Goal: Information Seeking & Learning: Learn about a topic

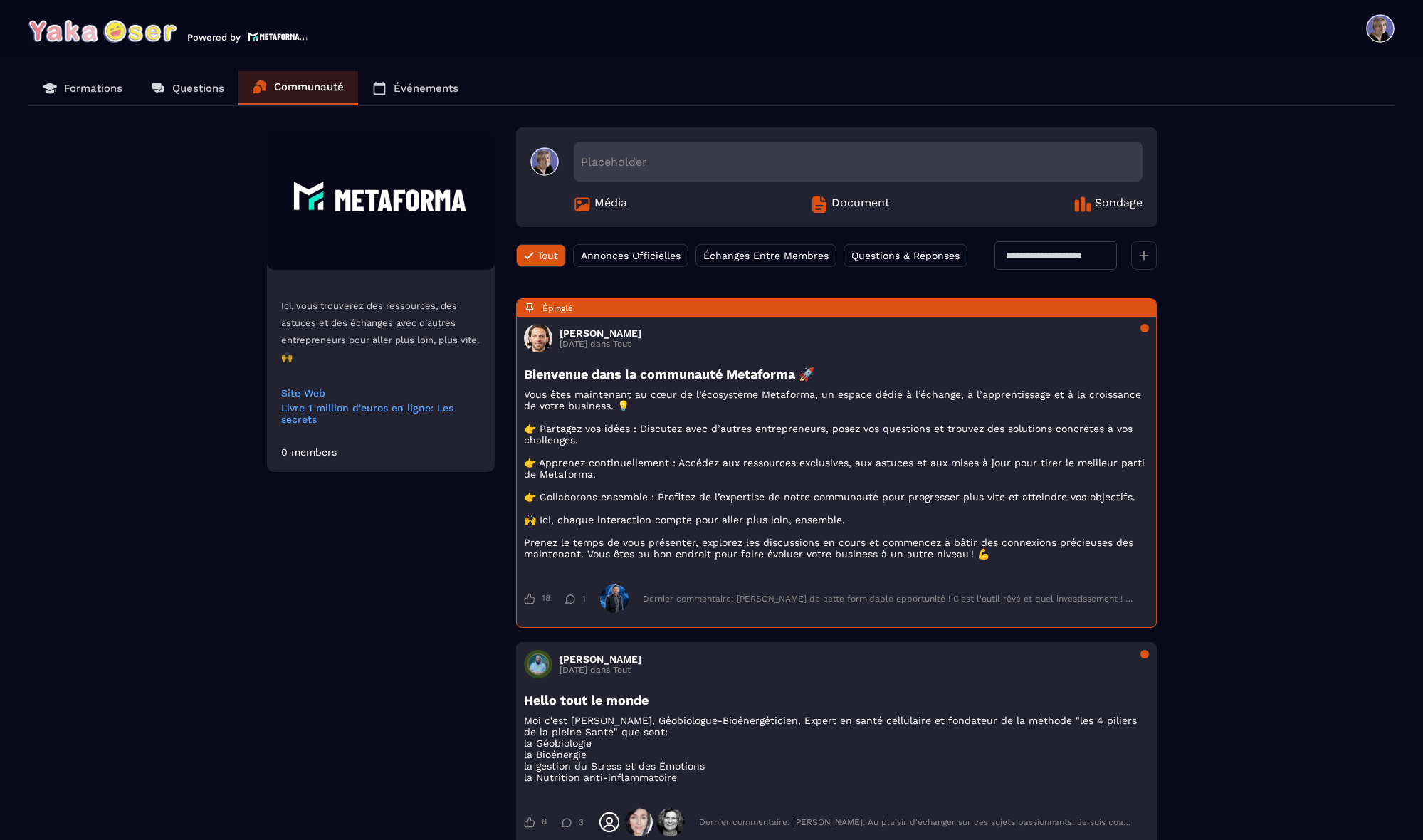
click at [93, 79] on link "Formations" at bounding box center [83, 88] width 108 height 34
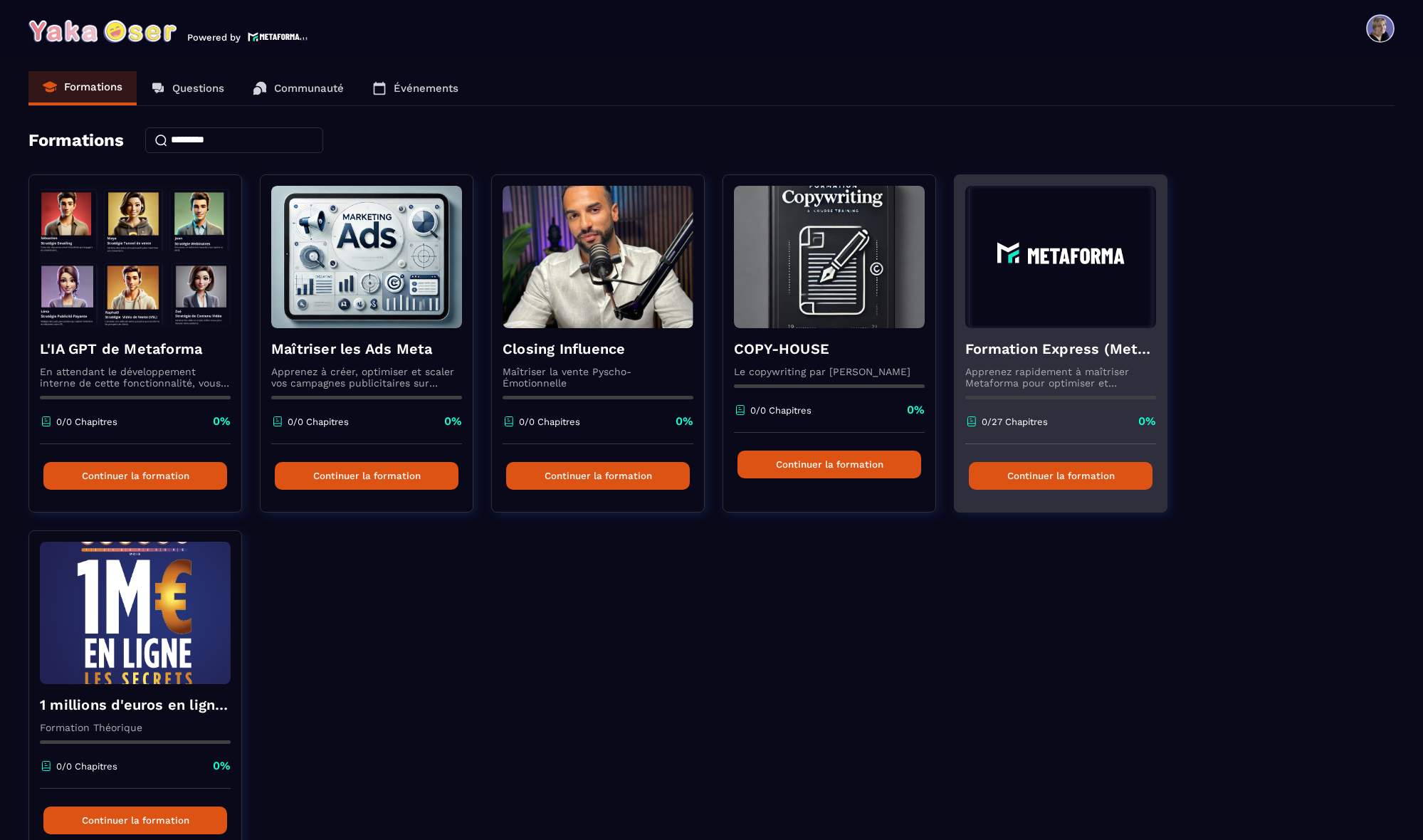
click at [1085, 258] on img at bounding box center [1060, 257] width 191 height 143
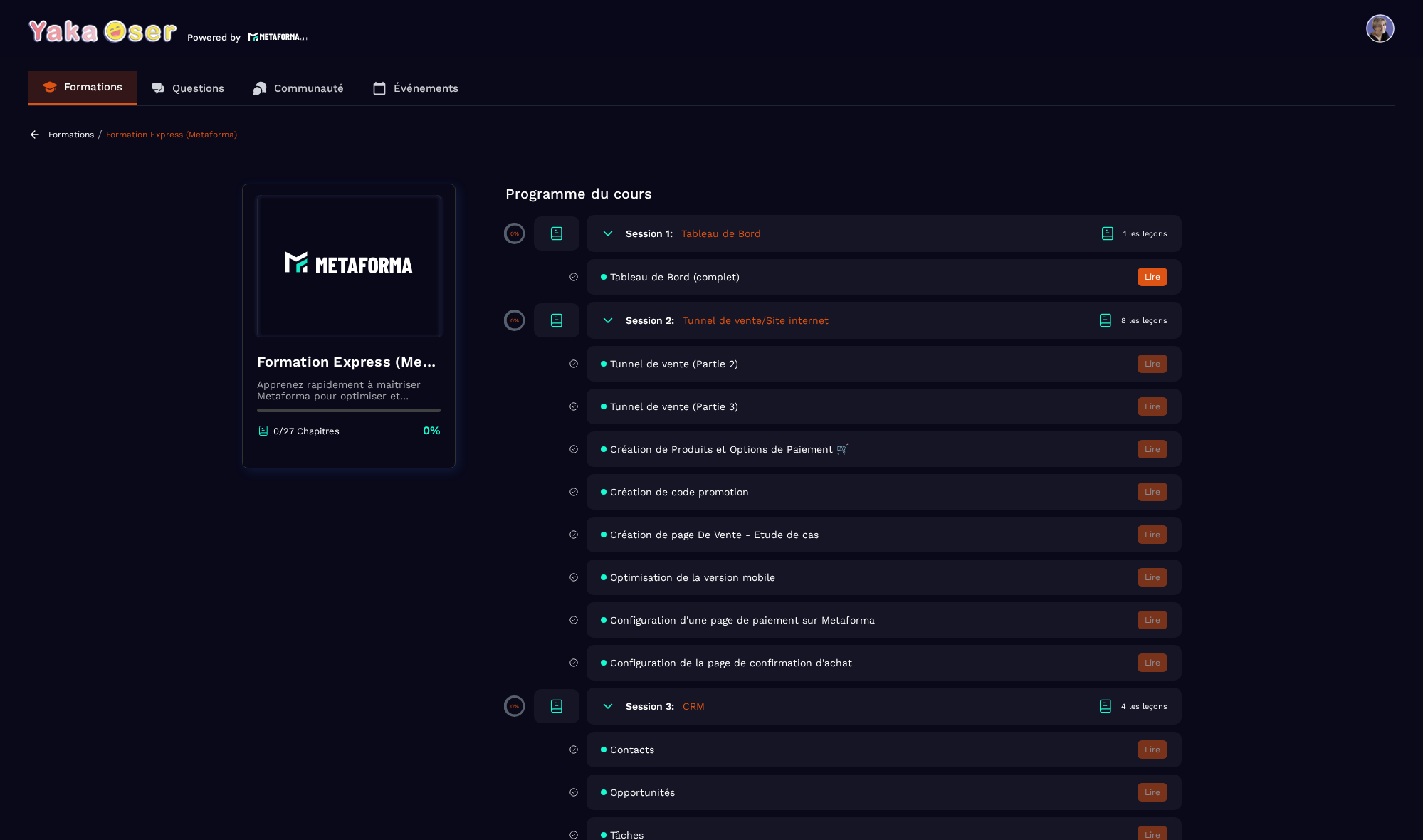
click at [678, 367] on span "Tunnel de vente (Partie 2)" at bounding box center [674, 363] width 128 height 12
click at [1156, 275] on button "Lire" at bounding box center [1152, 277] width 30 height 19
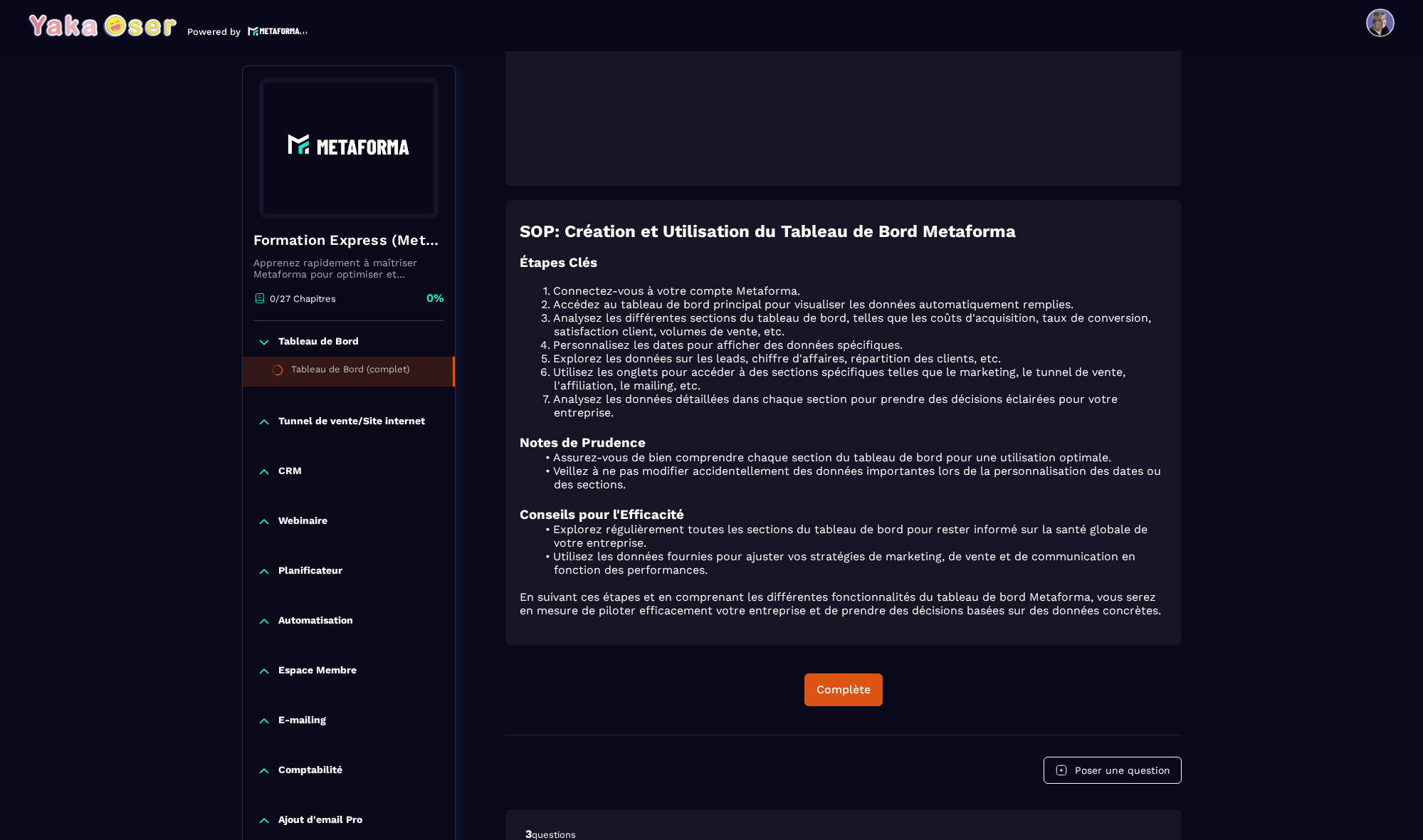
scroll to position [589, 0]
click at [354, 422] on p "Tunnel de vente/Site internet" at bounding box center [352, 422] width 147 height 14
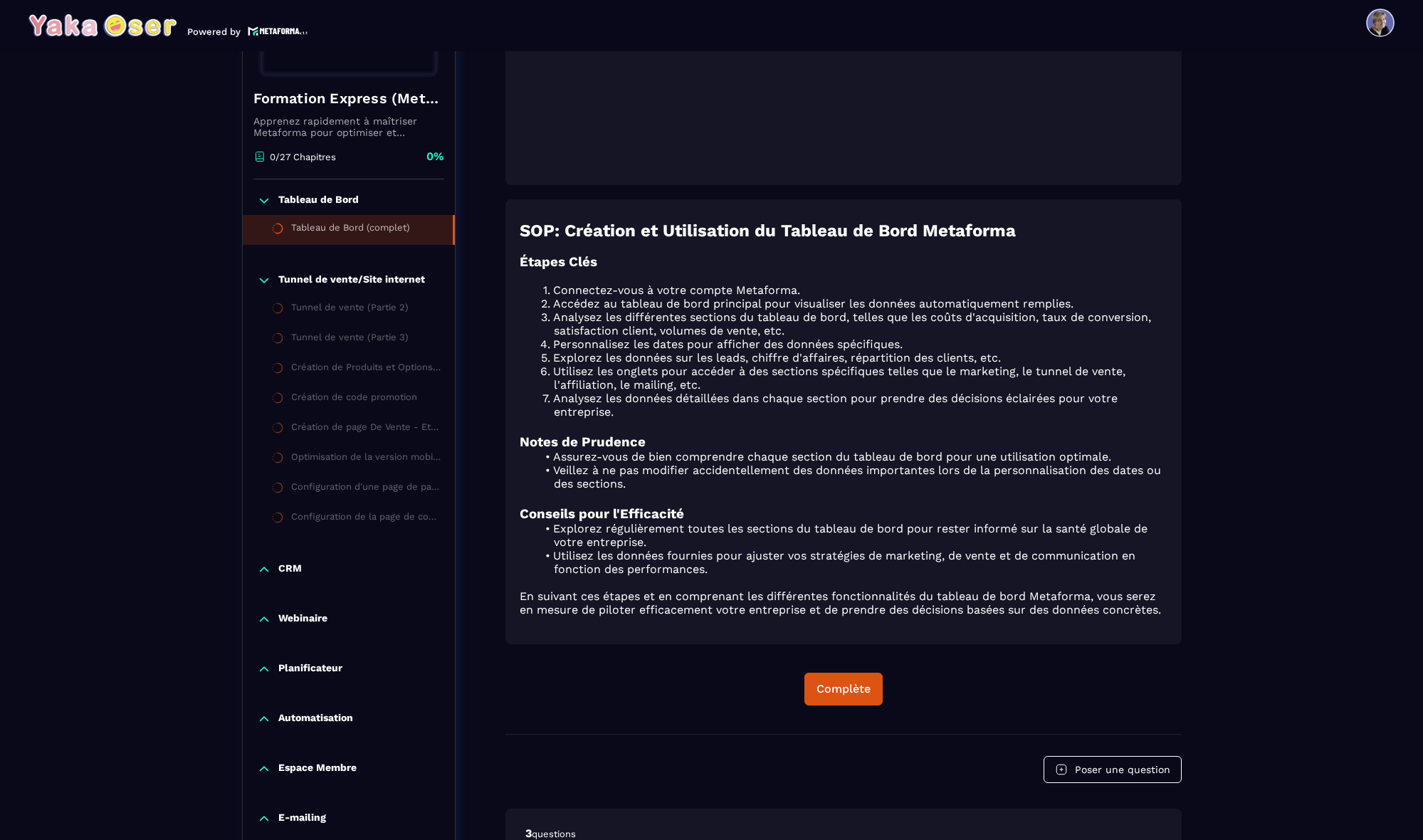
click at [394, 278] on p "Tunnel de vente/Site internet" at bounding box center [352, 280] width 147 height 14
click at [394, 138] on p "Apprenez rapidement à maîtriser Metaforma pour optimiser et automatiser votre b…" at bounding box center [348, 127] width 191 height 23
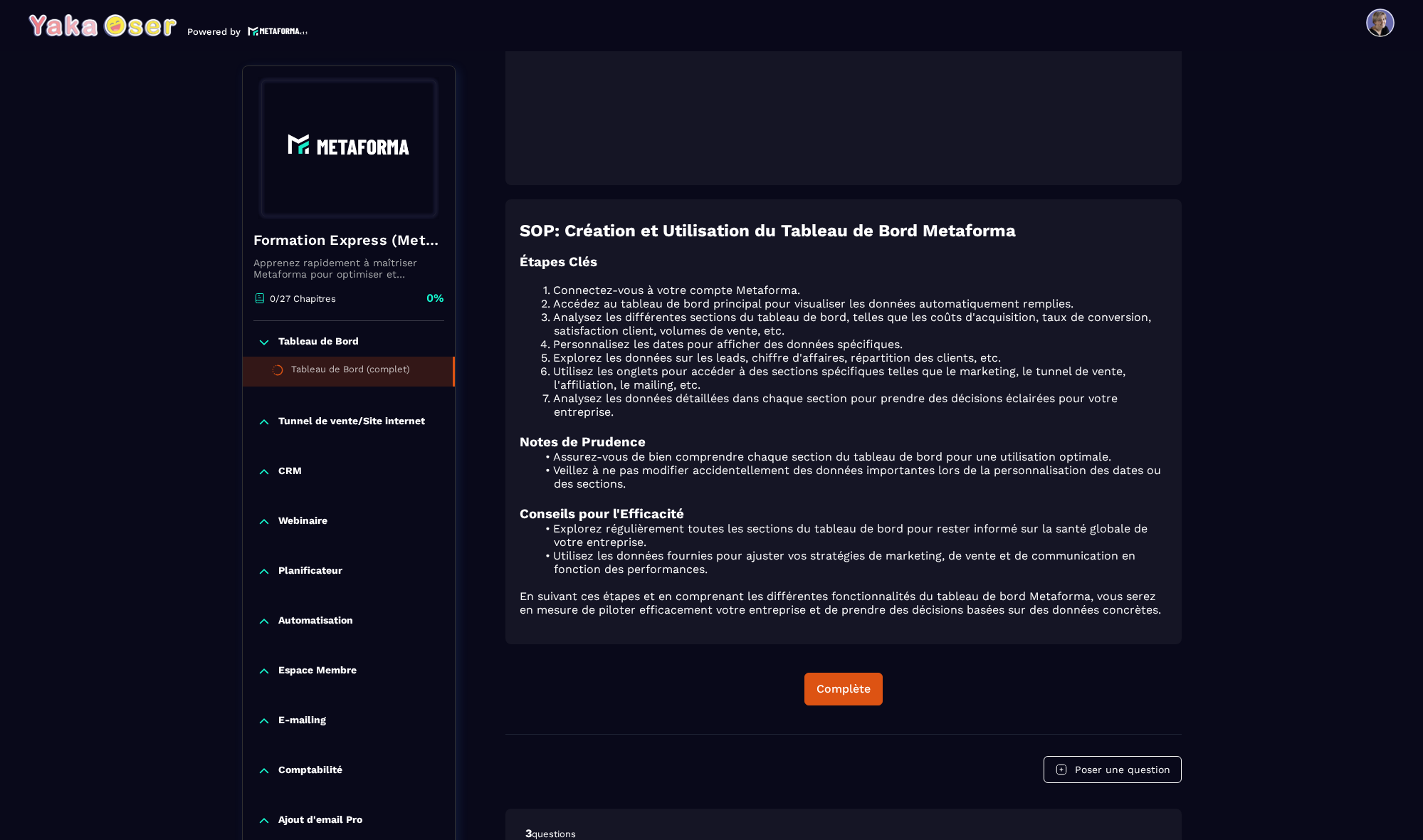
click at [352, 416] on p "Tunnel de vente/Site internet" at bounding box center [352, 422] width 147 height 14
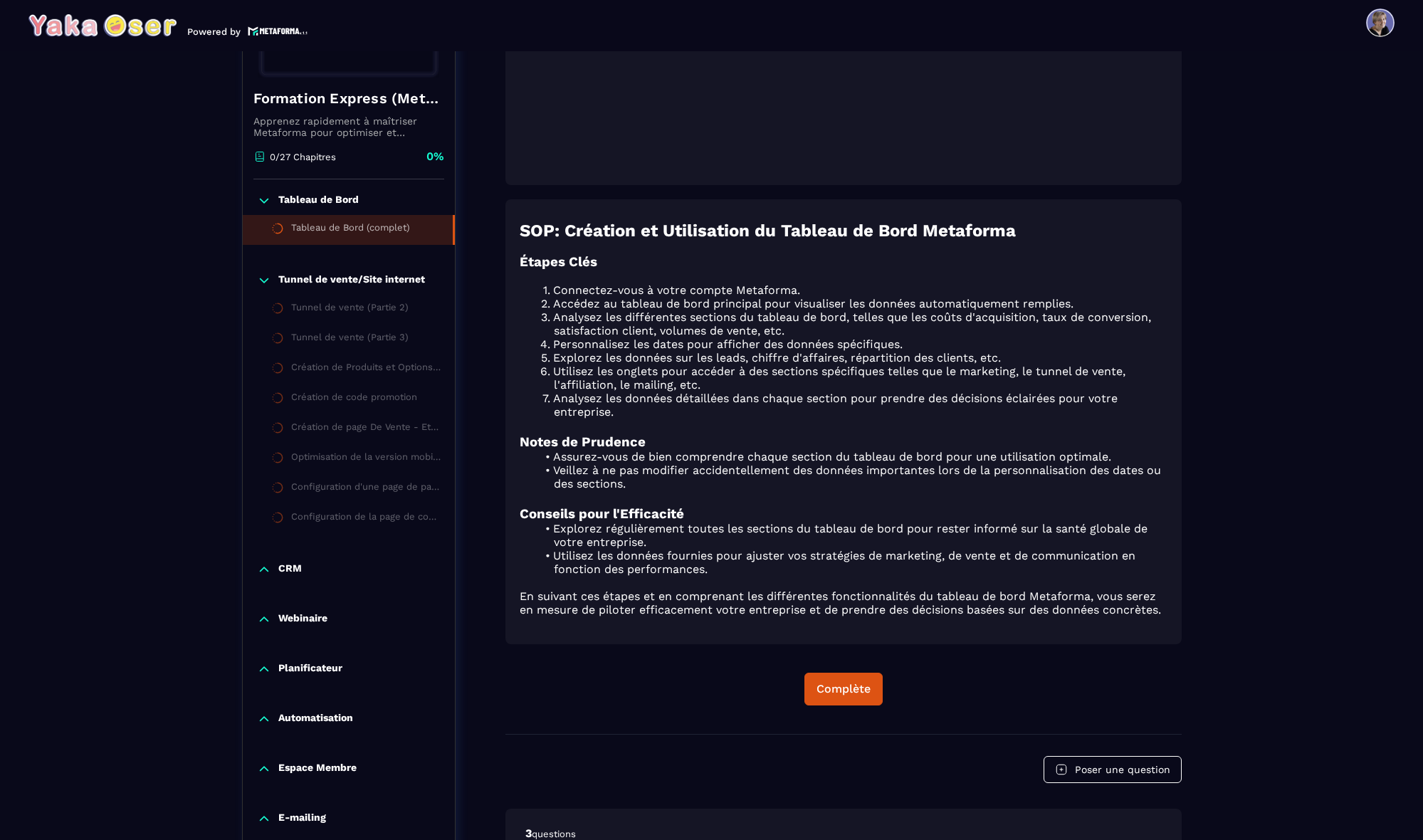
click at [379, 232] on div "Tableau de Bord (complet)" at bounding box center [350, 230] width 119 height 15
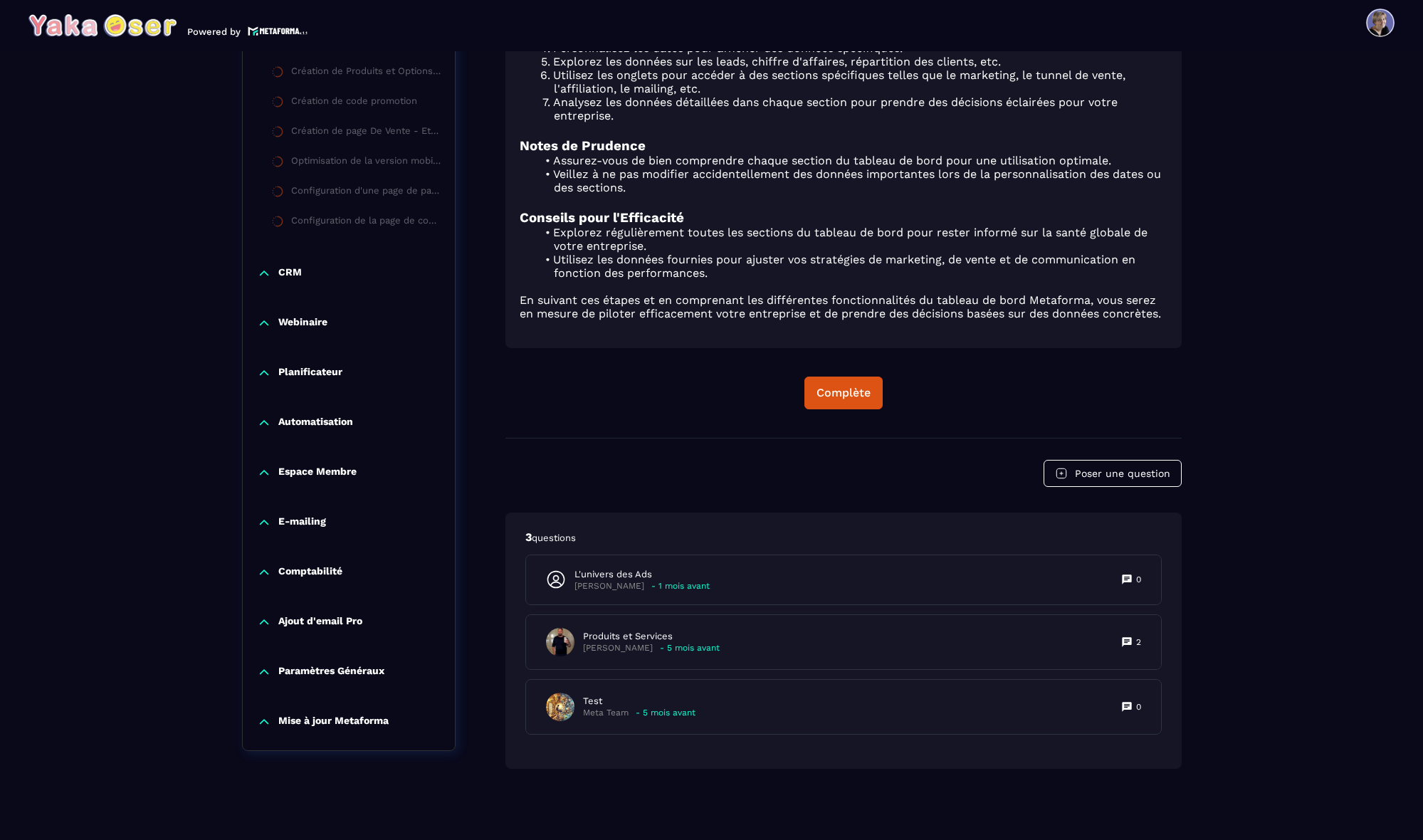
scroll to position [886, 0]
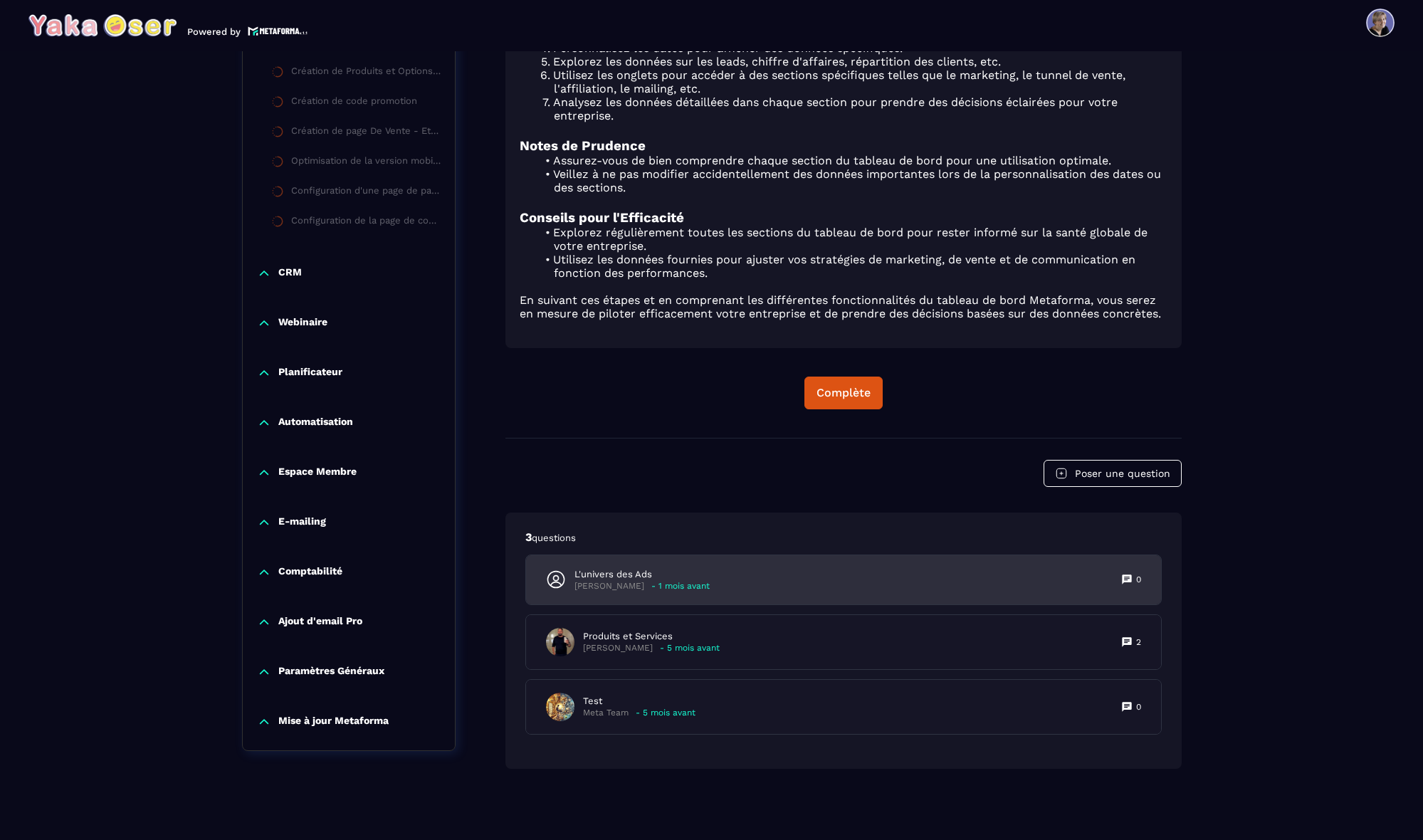
click at [1117, 582] on div "L'univers des Ads [PERSON_NAME] - 1 mois avant 0" at bounding box center [843, 580] width 635 height 49
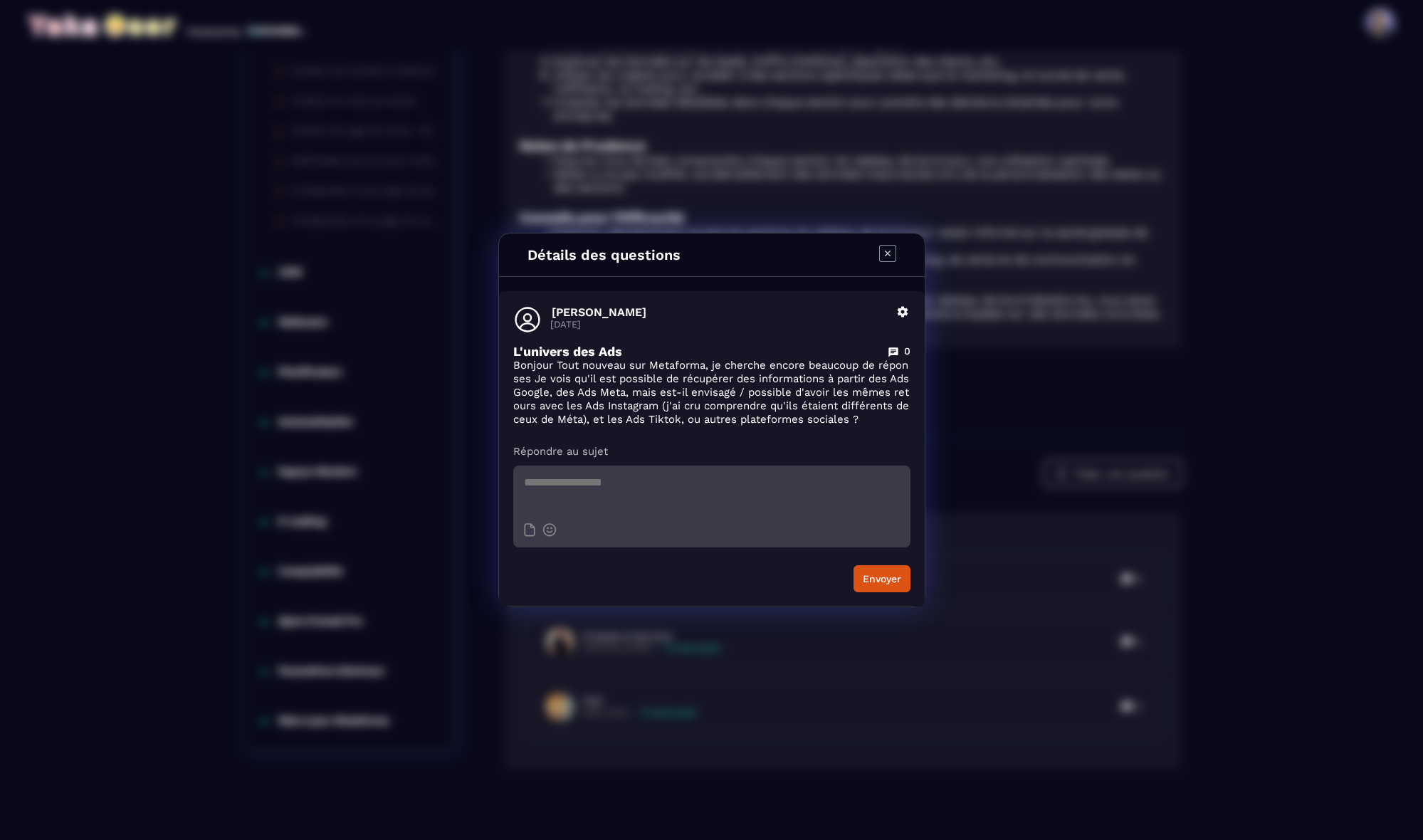
click at [887, 255] on icon "Modal window" at bounding box center [887, 253] width 17 height 17
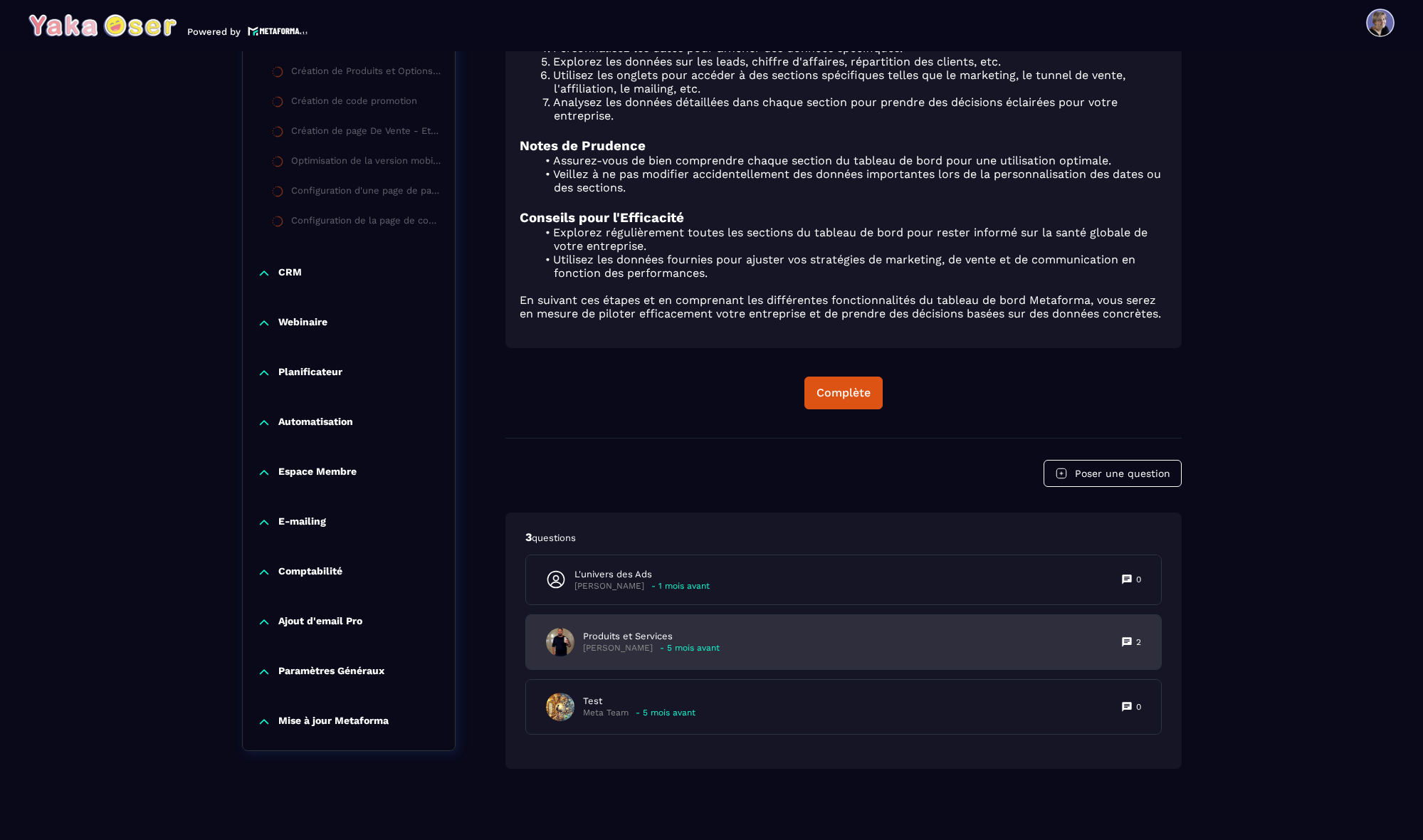
click at [757, 646] on div "Produits et Services [PERSON_NAME] - 5 mois avant 2" at bounding box center [843, 642] width 635 height 54
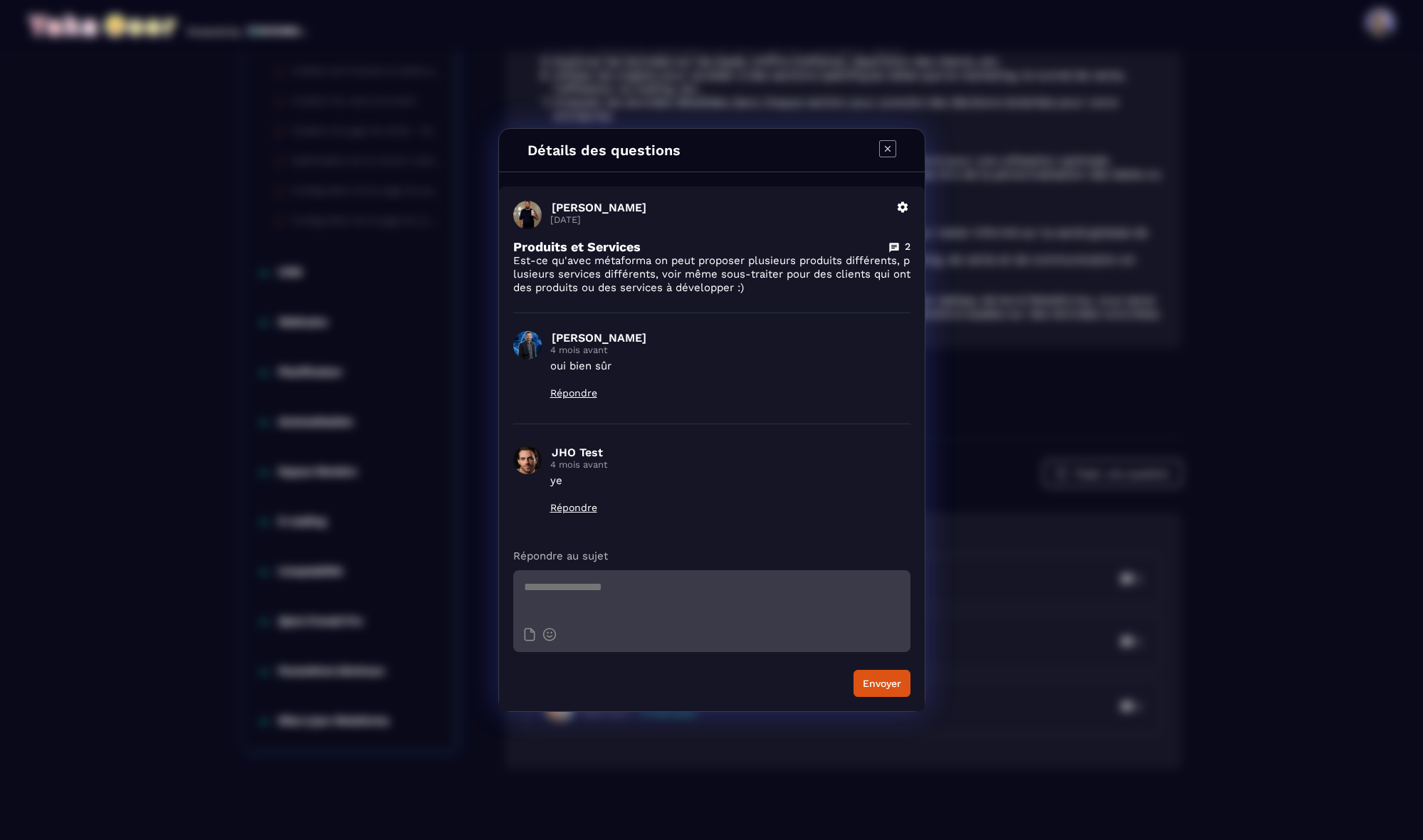
click at [891, 146] on icon "Modal window" at bounding box center [887, 149] width 17 height 17
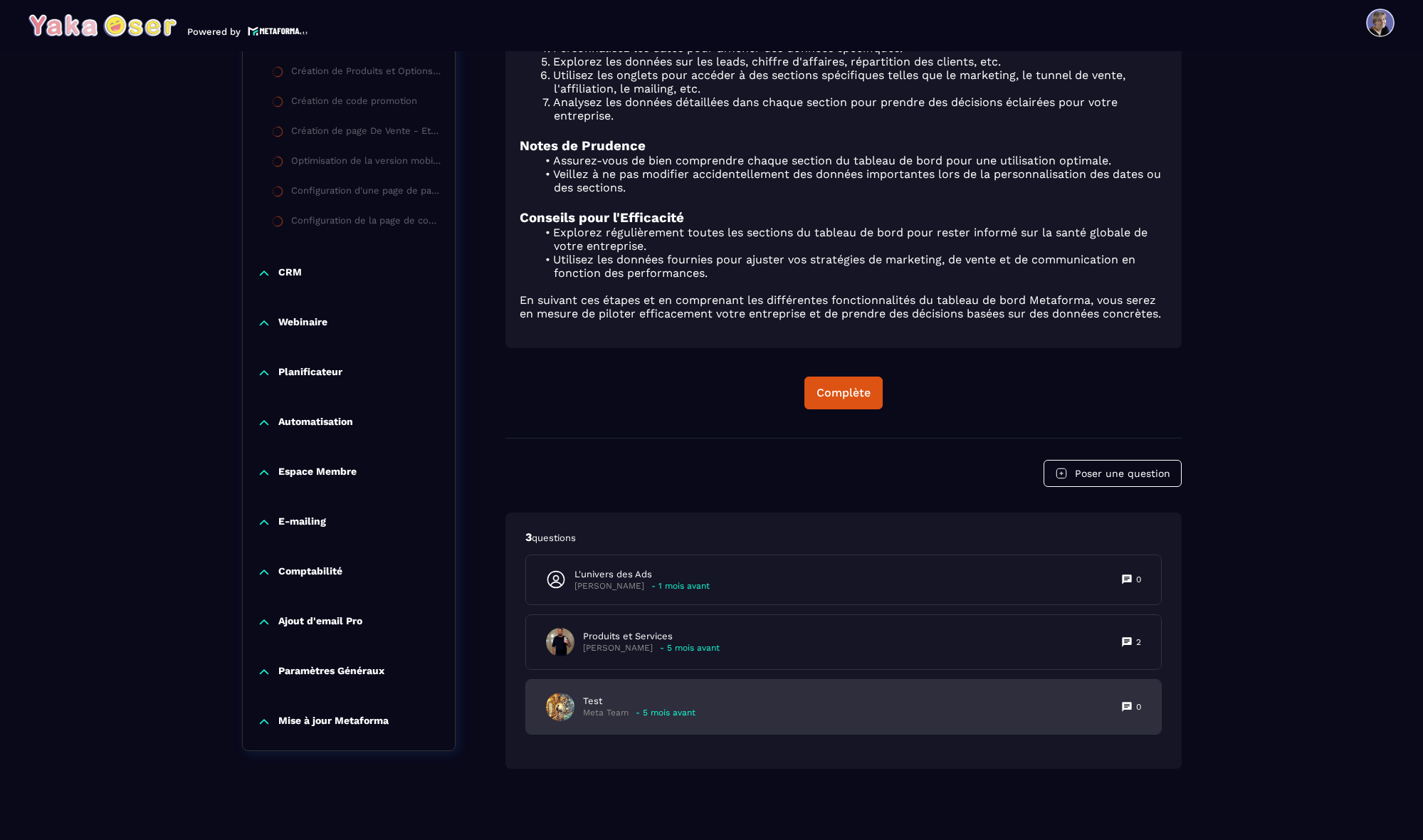
click at [697, 705] on div "Test Meta Team - 5 mois avant 0" at bounding box center [843, 707] width 635 height 54
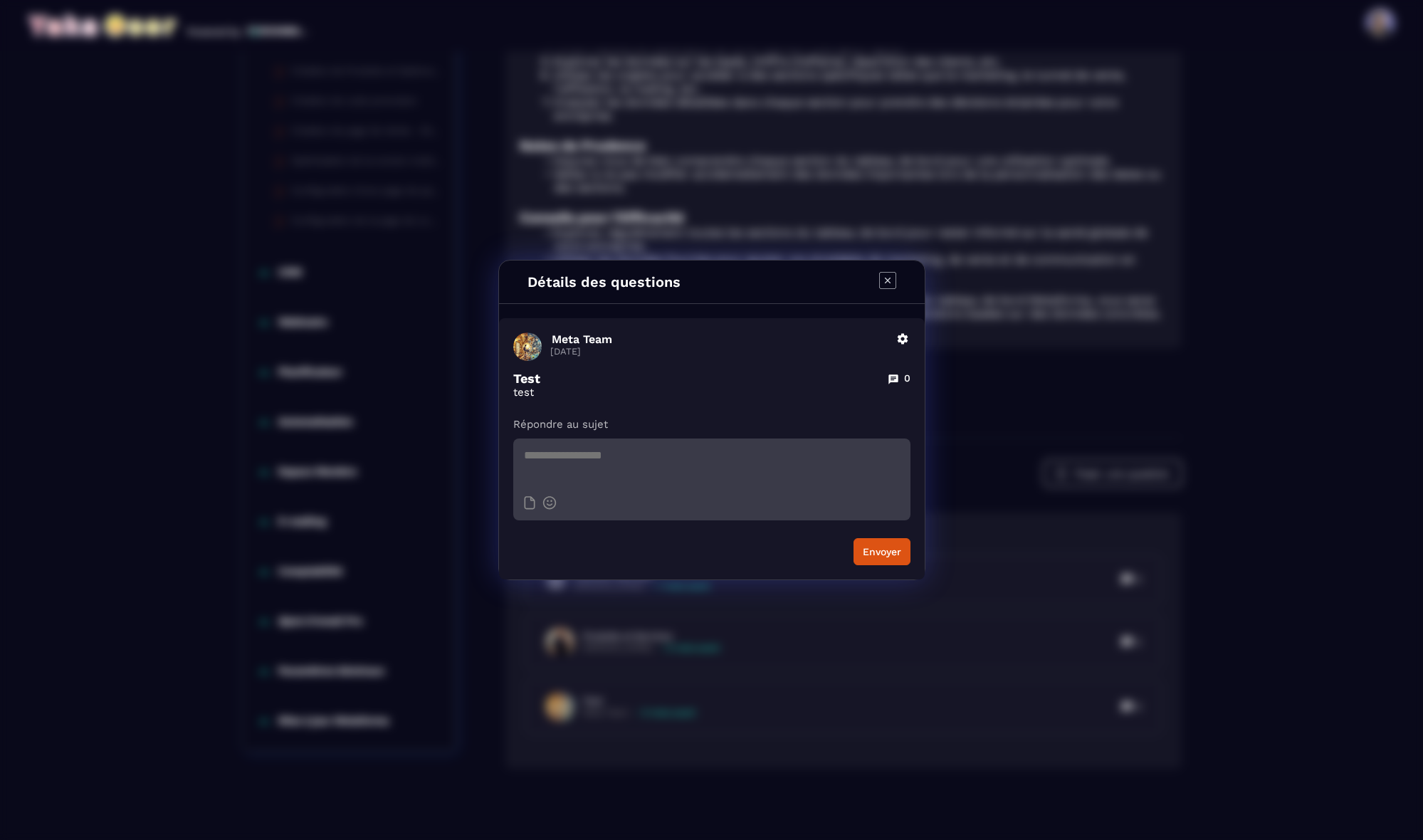
click at [888, 282] on icon "Modal window" at bounding box center [887, 280] width 17 height 17
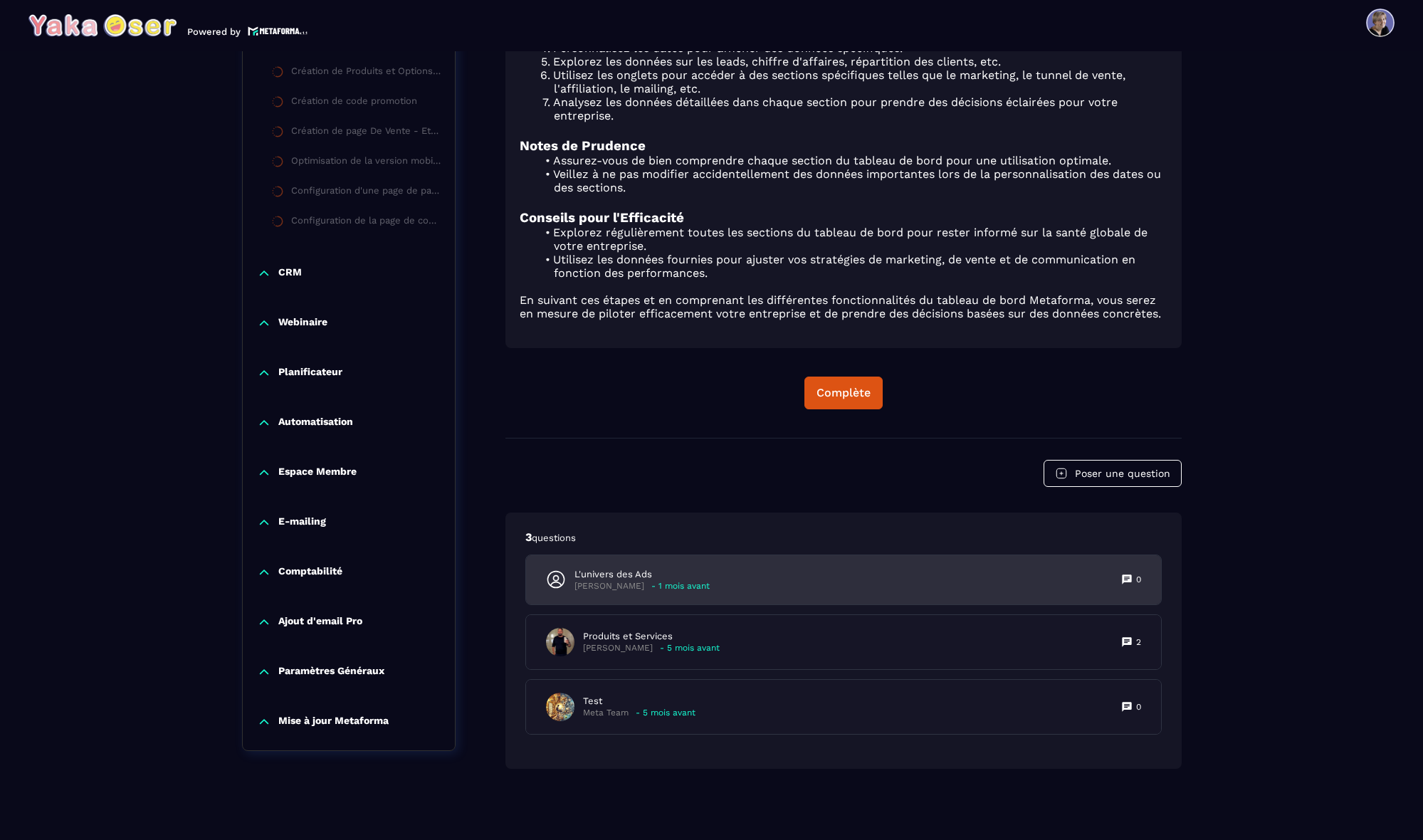
click at [596, 589] on p "[PERSON_NAME]" at bounding box center [610, 586] width 69 height 11
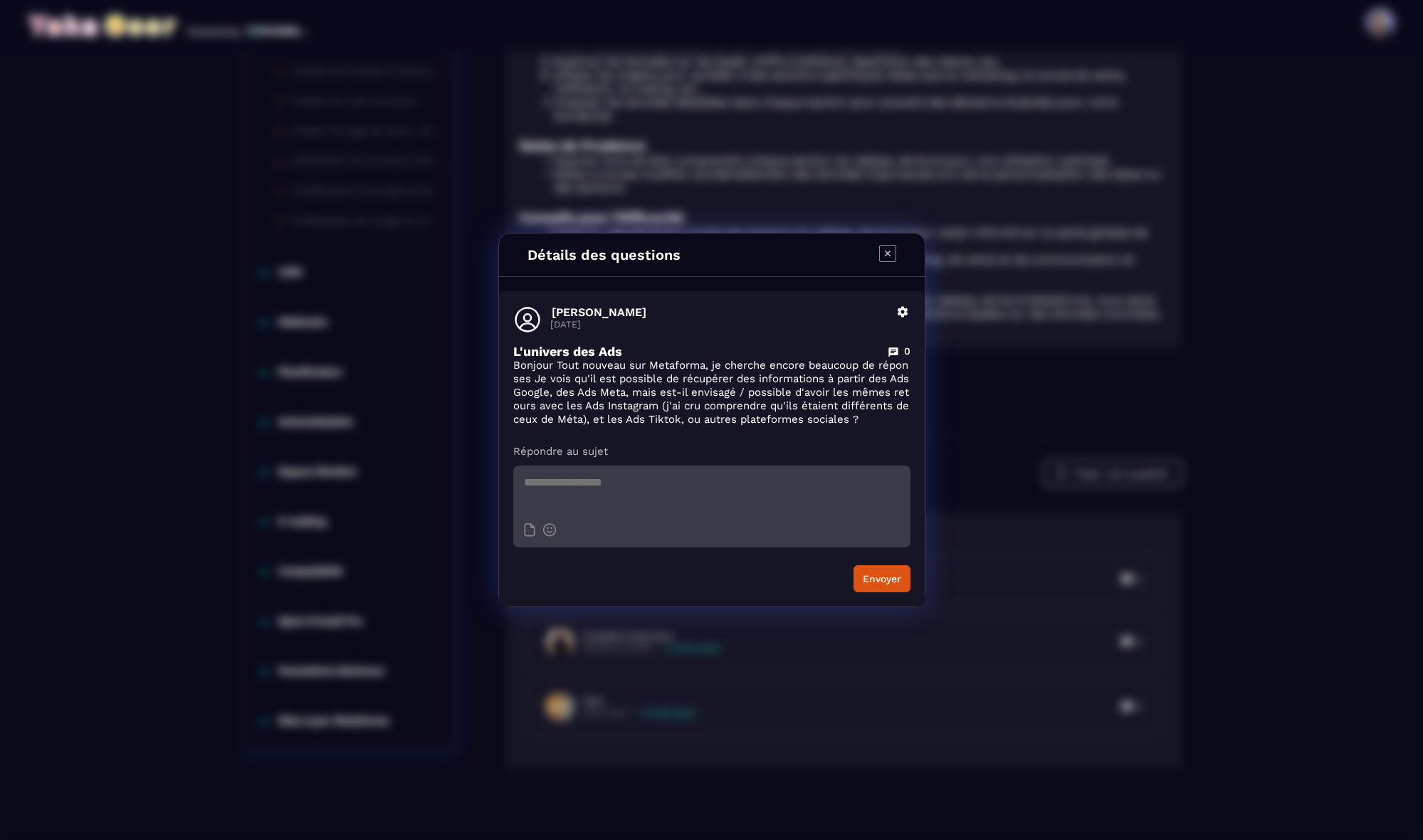
click at [887, 253] on icon "Modal window" at bounding box center [887, 253] width 5 height 5
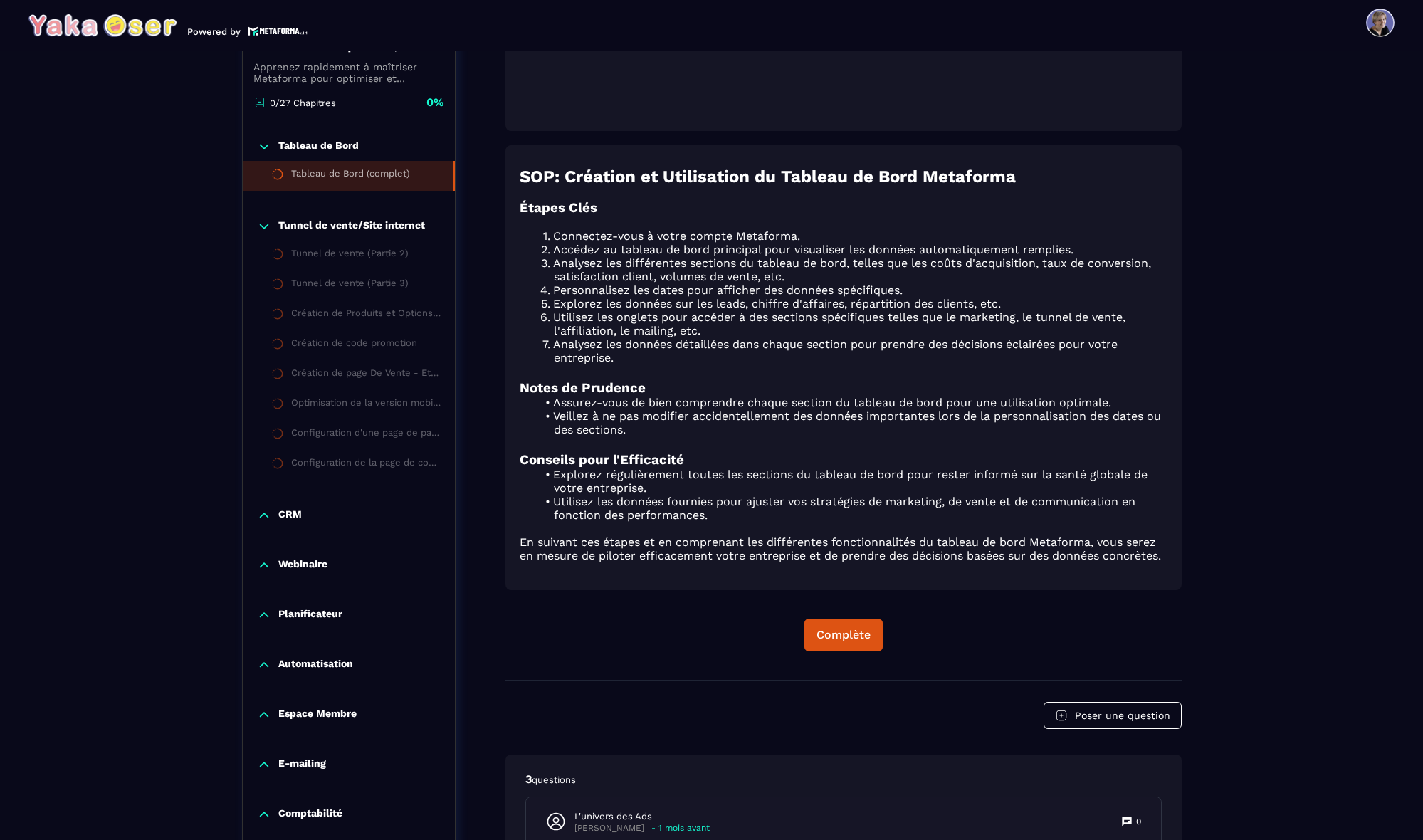
scroll to position [641, 0]
click at [836, 637] on div "Complète" at bounding box center [843, 636] width 54 height 14
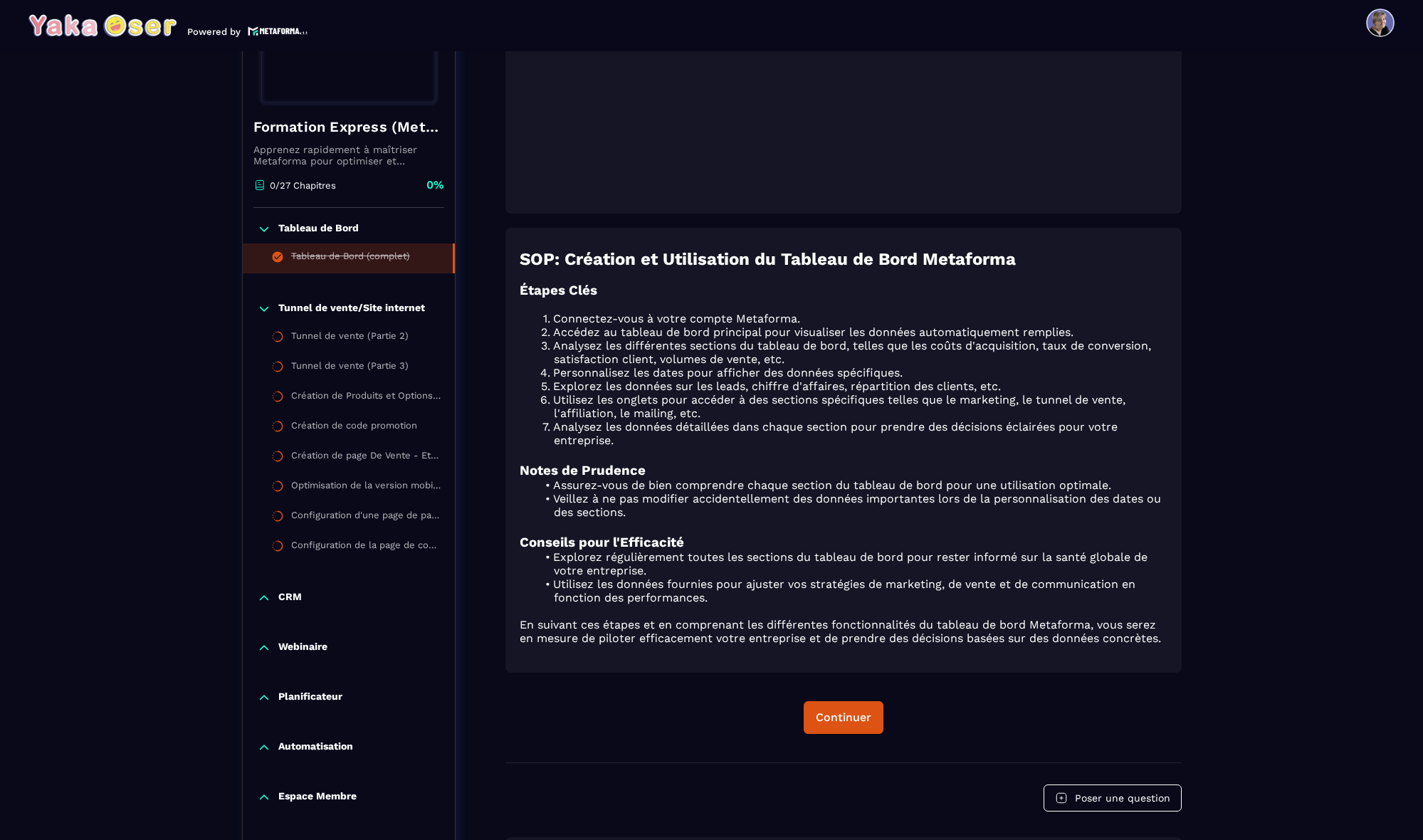
scroll to position [562, 0]
click at [341, 339] on div "Tunnel de vente (Partie 2)" at bounding box center [350, 336] width 117 height 15
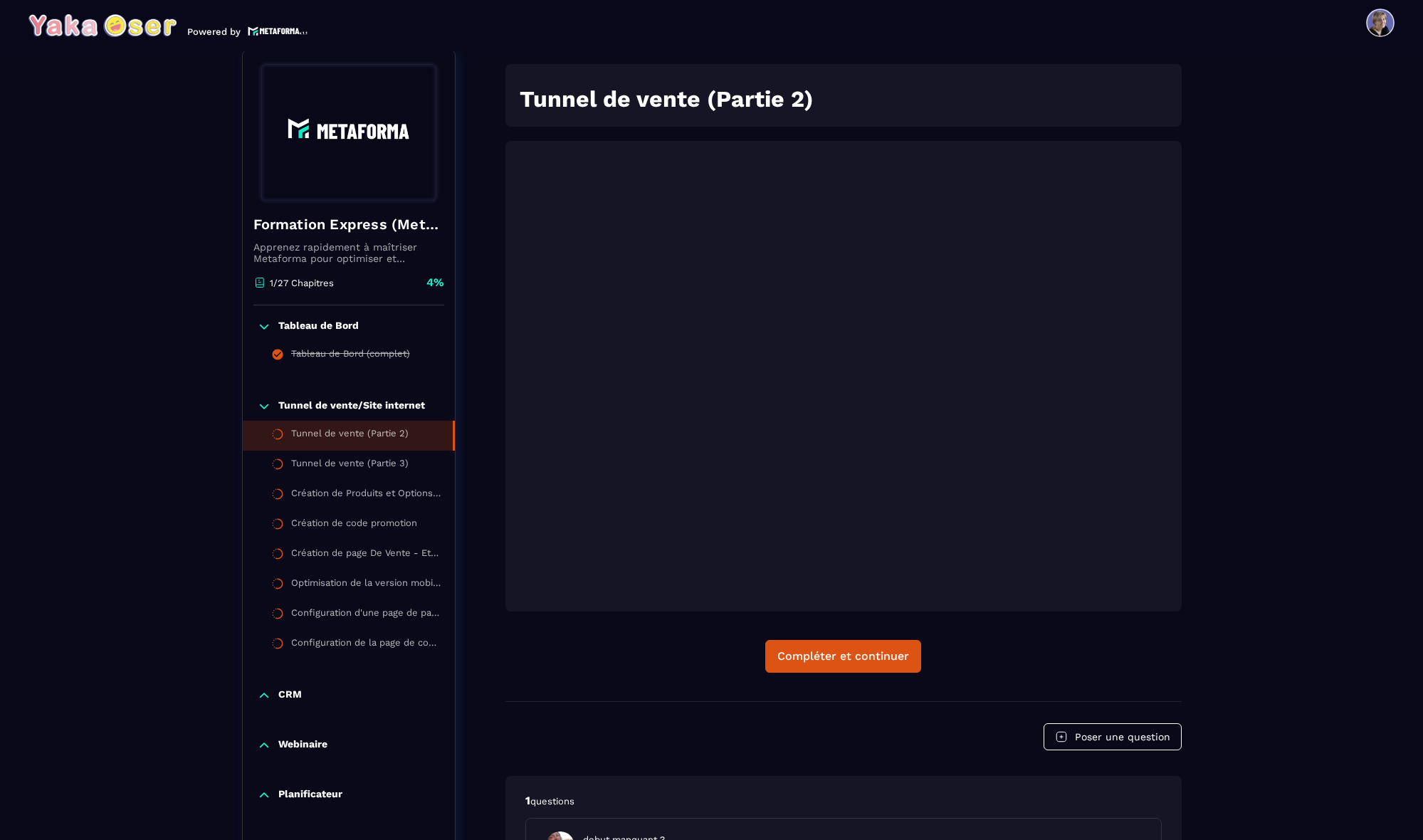
scroll to position [148, 0]
click at [820, 648] on button "Compléter et continuer" at bounding box center [843, 657] width 156 height 32
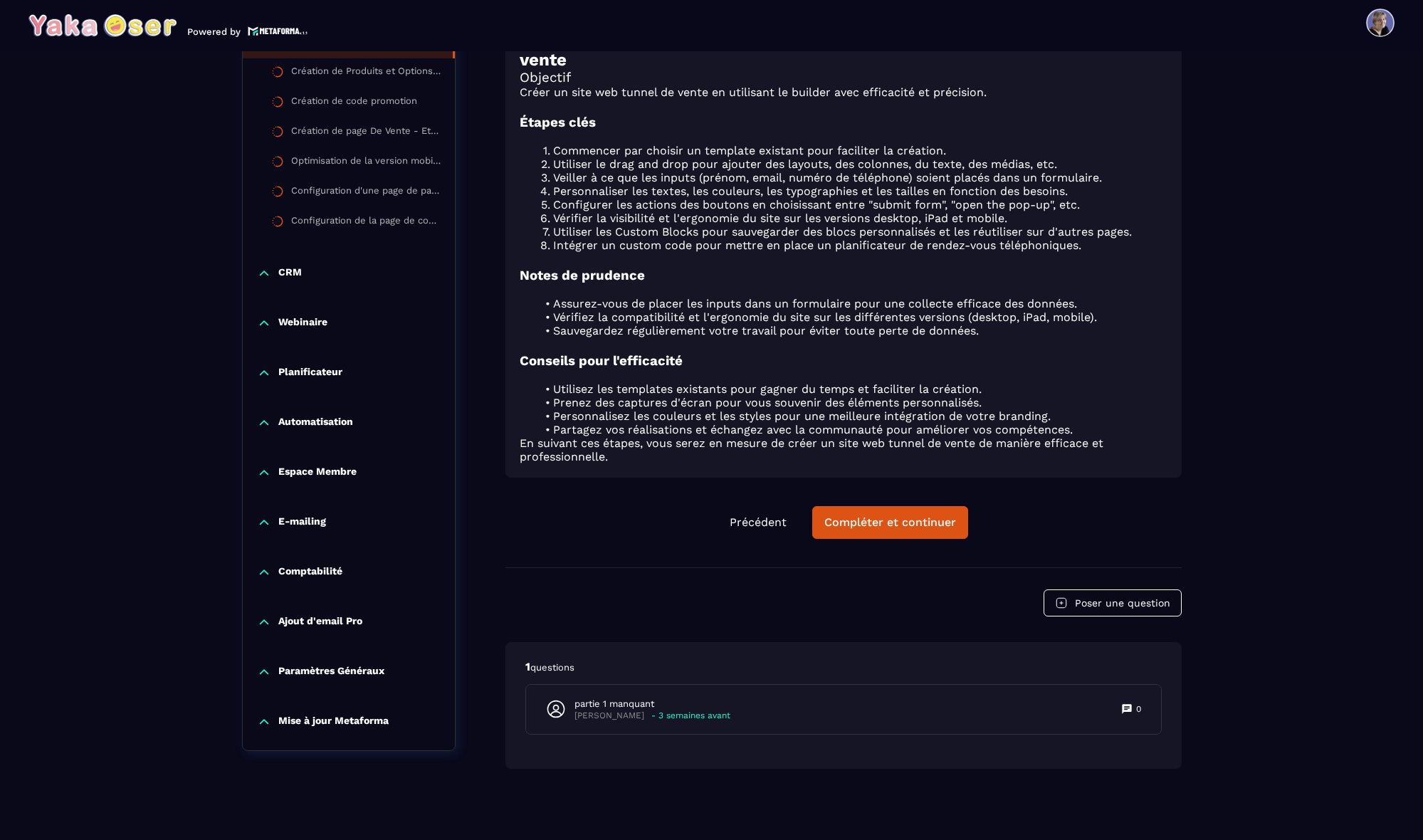
scroll to position [794, 0]
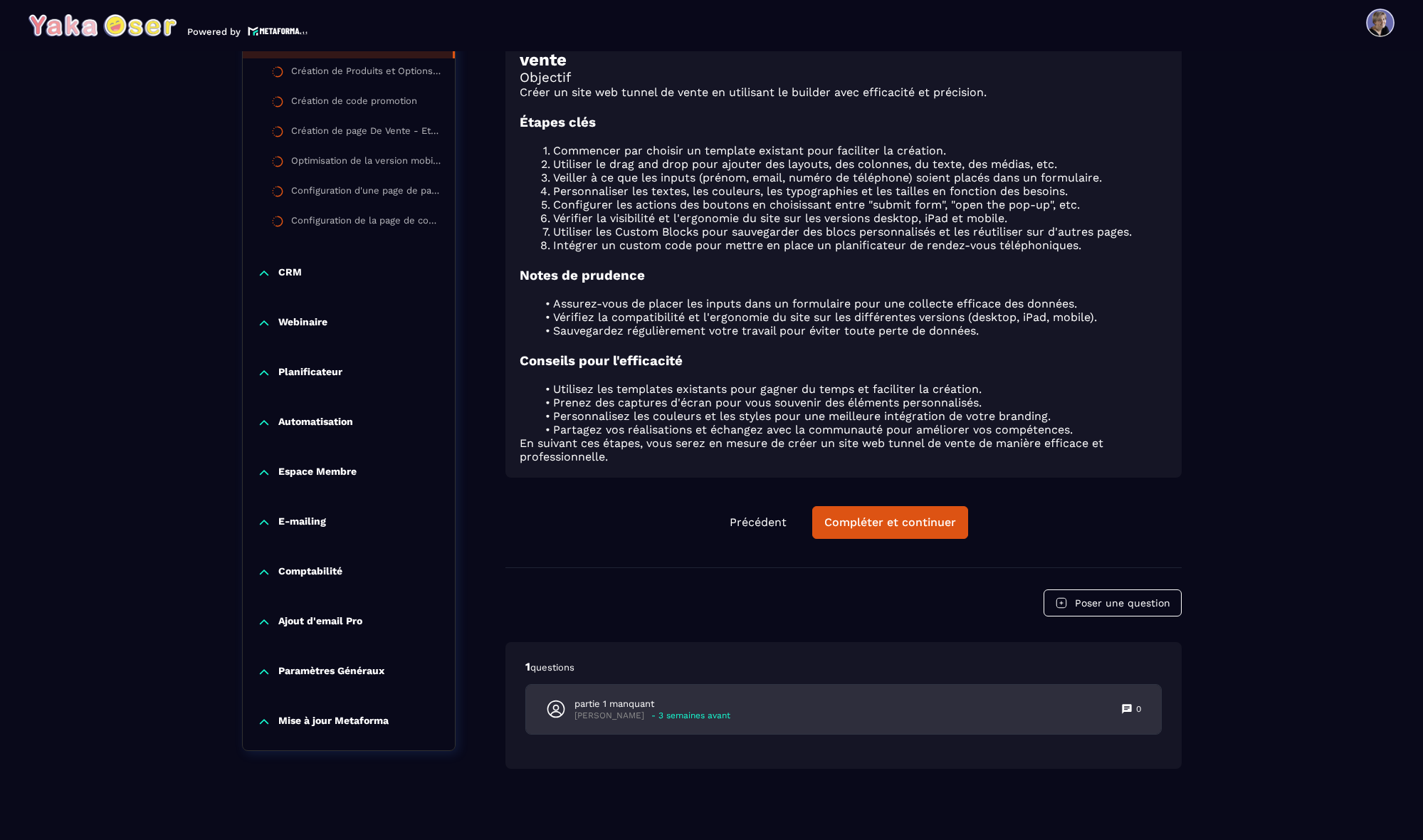
click at [688, 707] on p "partie 1 manquant" at bounding box center [653, 703] width 156 height 13
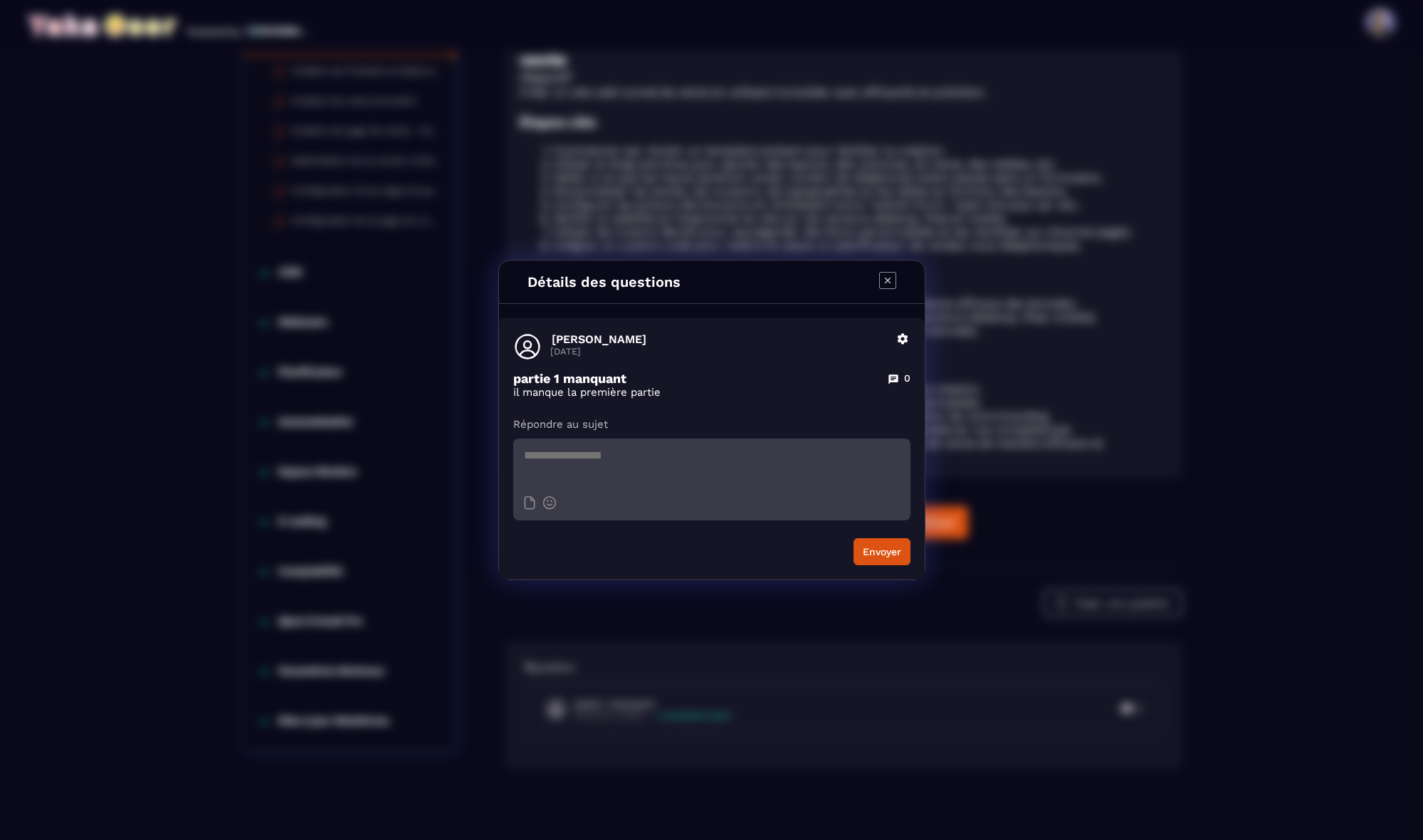
click at [554, 465] on textarea "Modal window" at bounding box center [712, 463] width 397 height 50
type textarea "*"
click at [887, 284] on icon "Modal window" at bounding box center [887, 280] width 17 height 17
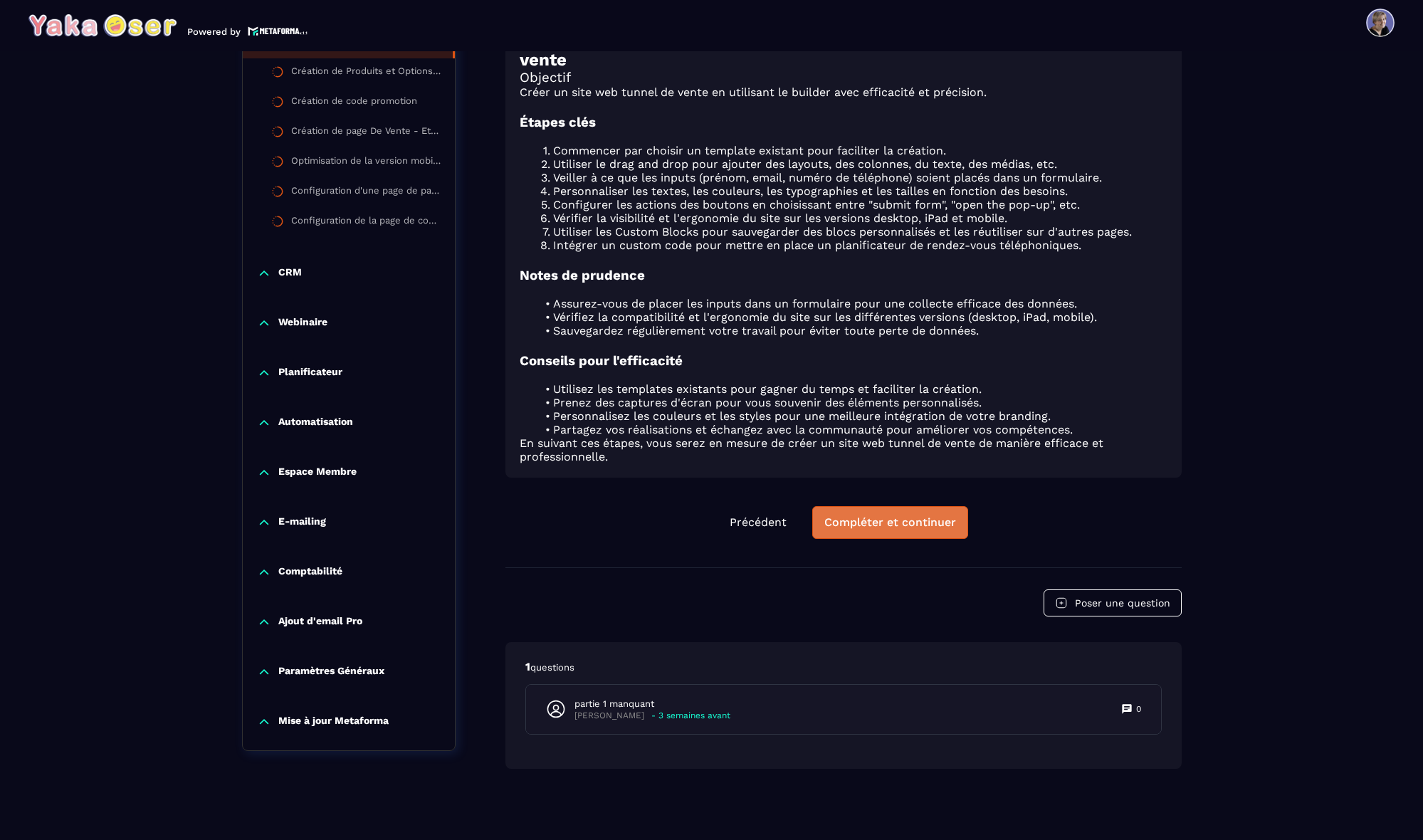
click at [879, 531] on button "Compléter et continuer" at bounding box center [891, 522] width 156 height 32
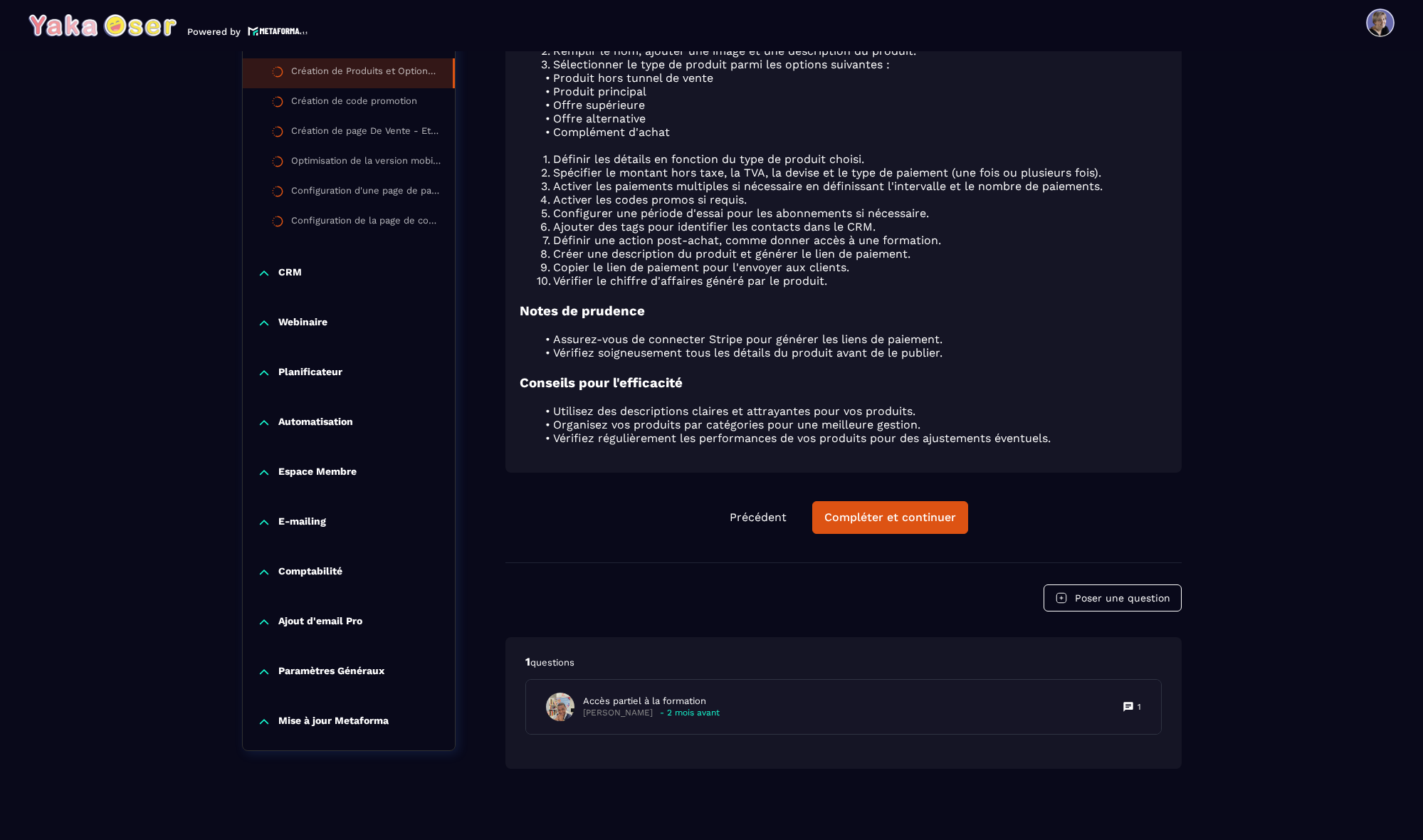
scroll to position [883, 0]
click at [858, 516] on div "Compléter et continuer" at bounding box center [890, 517] width 132 height 14
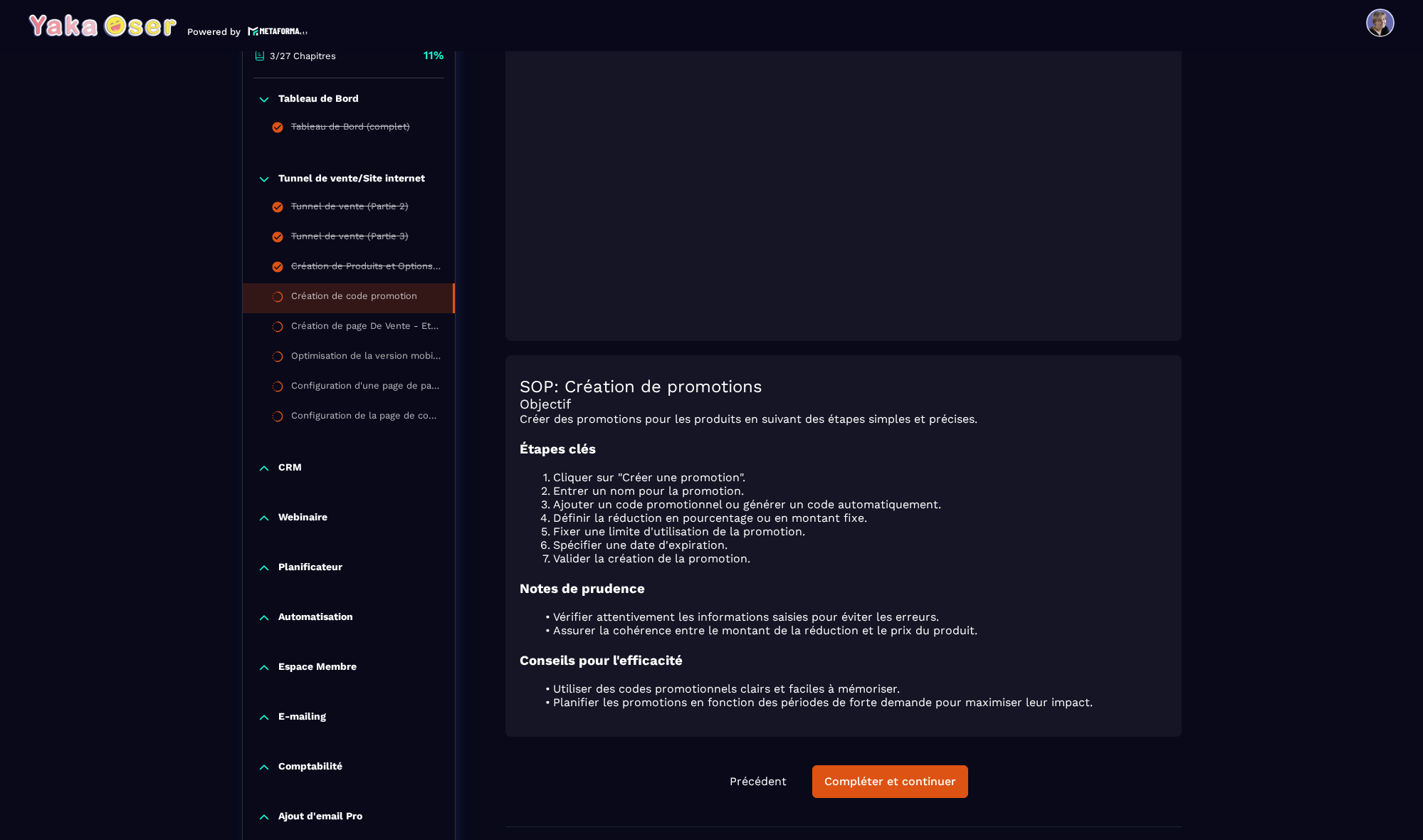
scroll to position [461, 0]
click at [899, 777] on div "Compléter et continuer" at bounding box center [890, 781] width 132 height 14
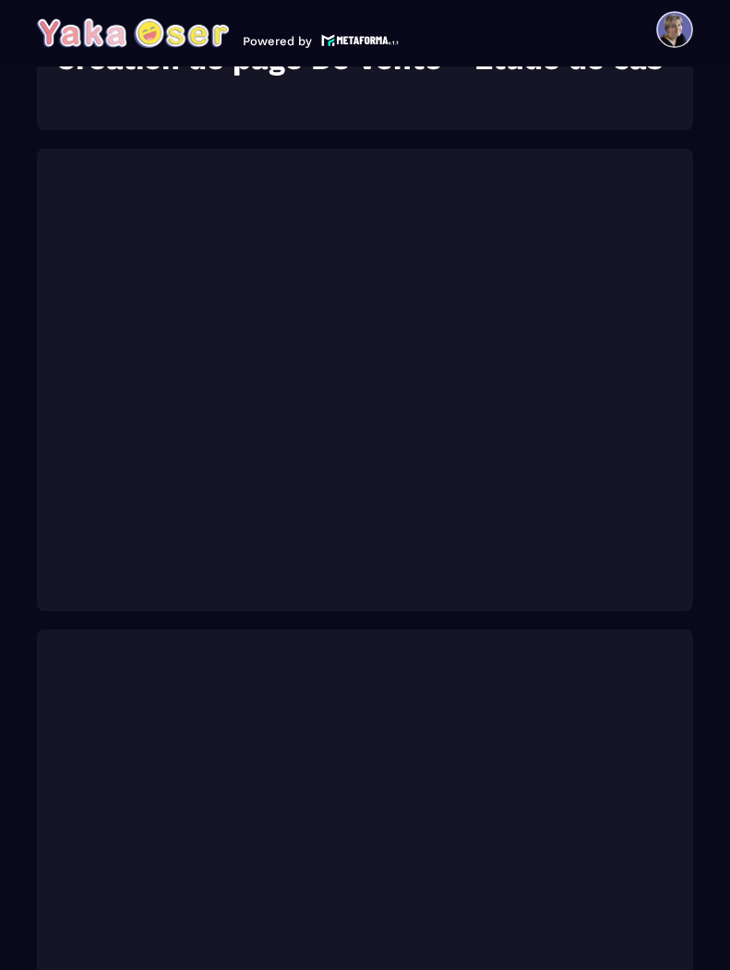
scroll to position [1680, 0]
click at [182, 44] on img at bounding box center [133, 33] width 192 height 30
click at [189, 94] on p at bounding box center [364, 86] width 619 height 18
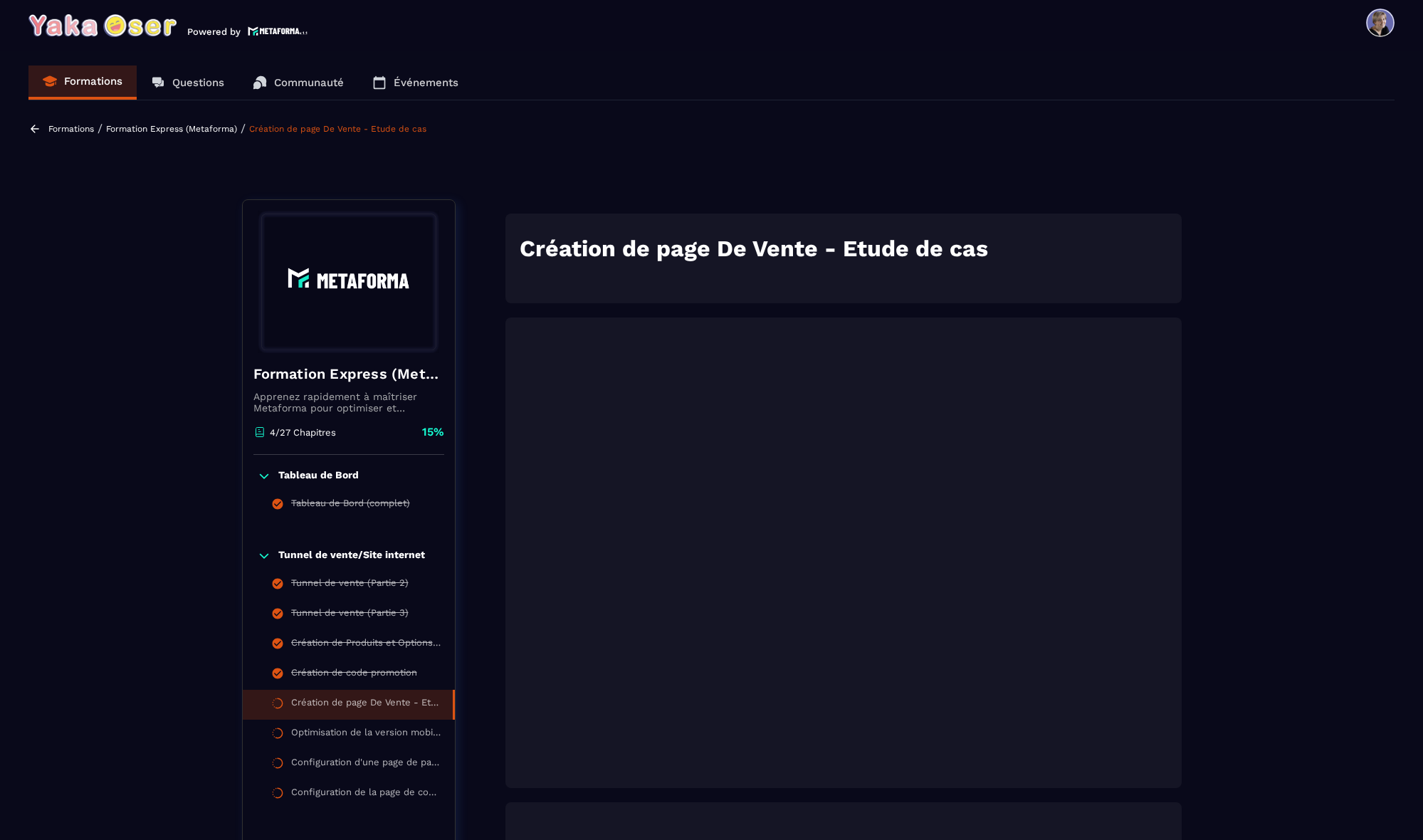
scroll to position [0, 0]
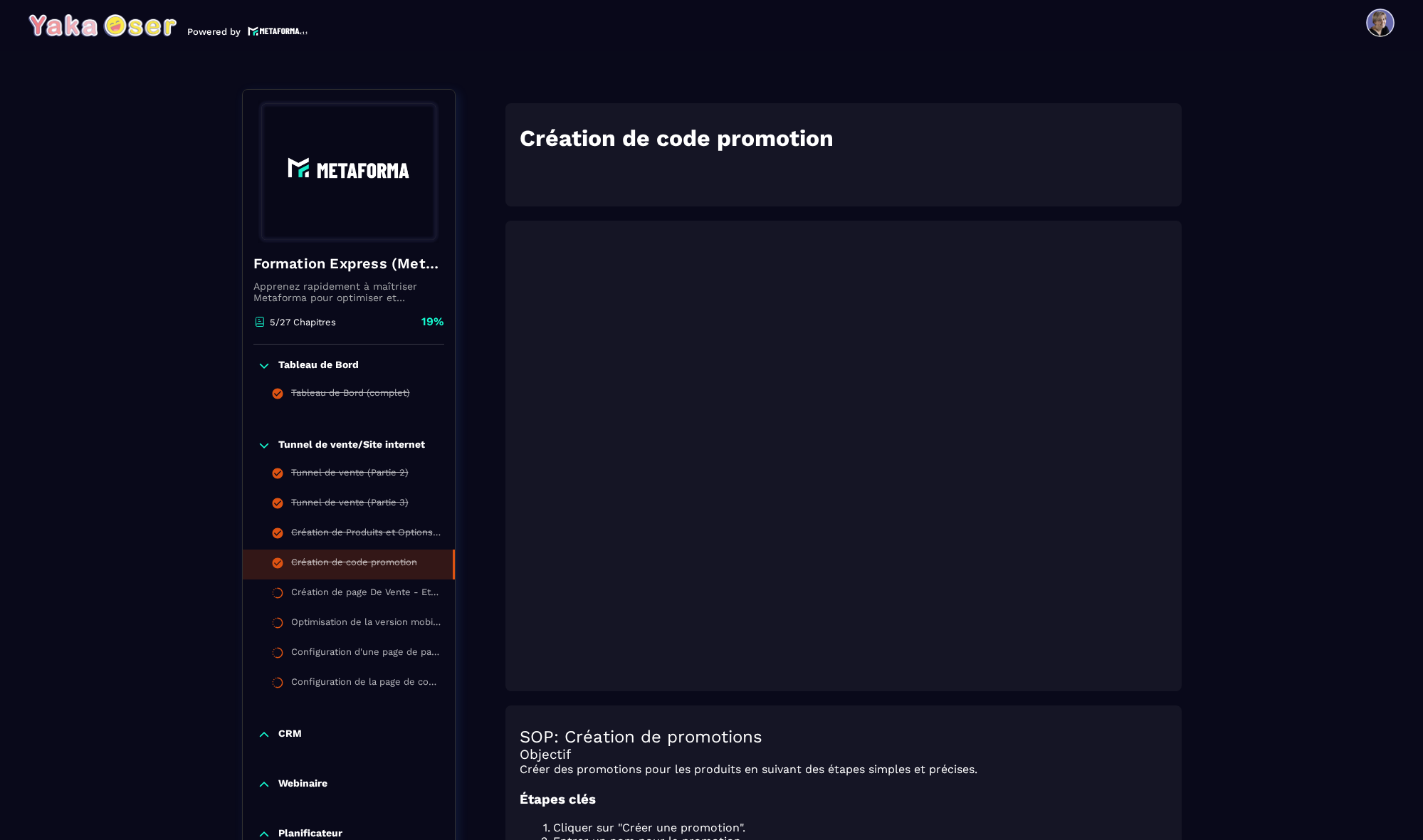
scroll to position [148, 0]
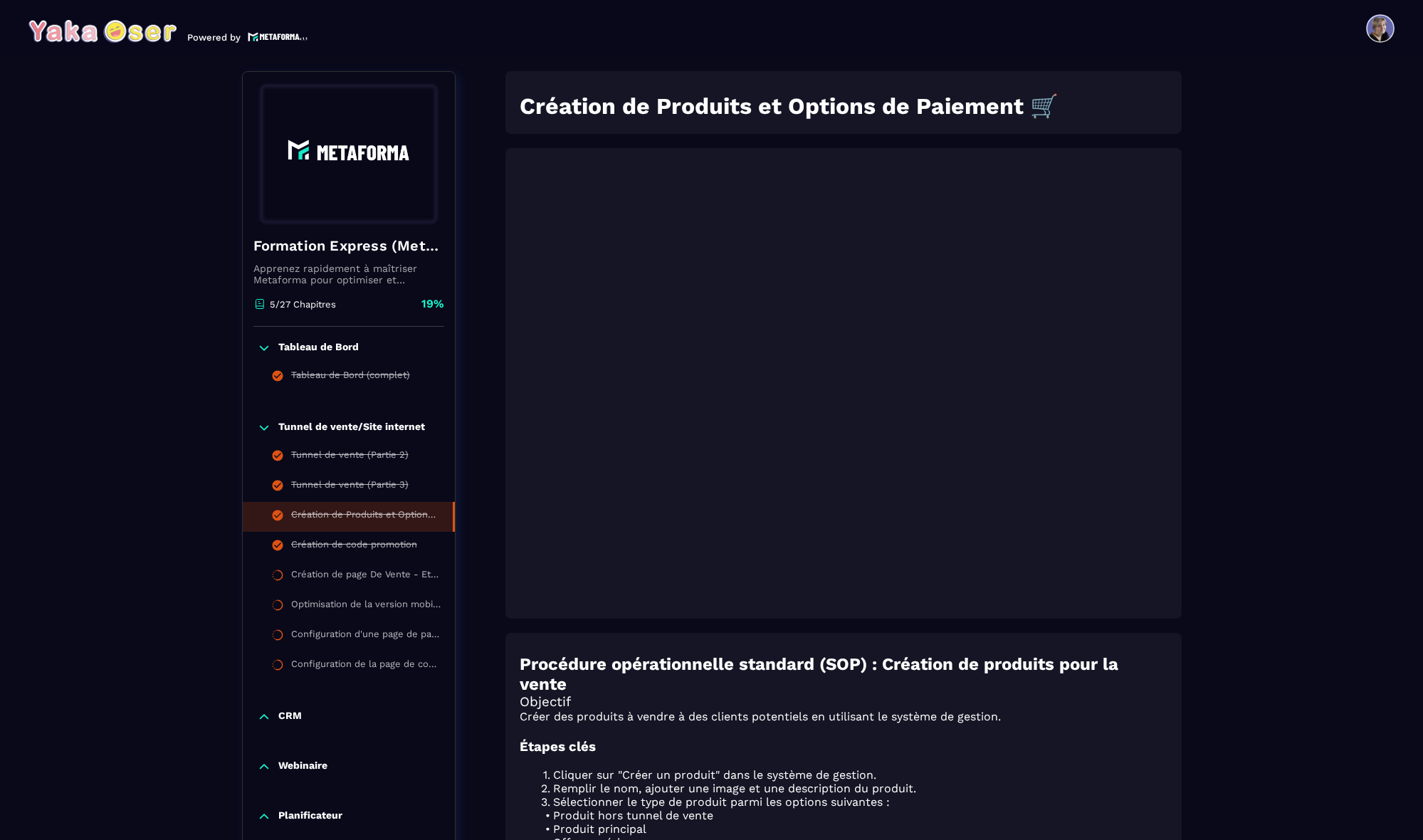
scroll to position [149, 0]
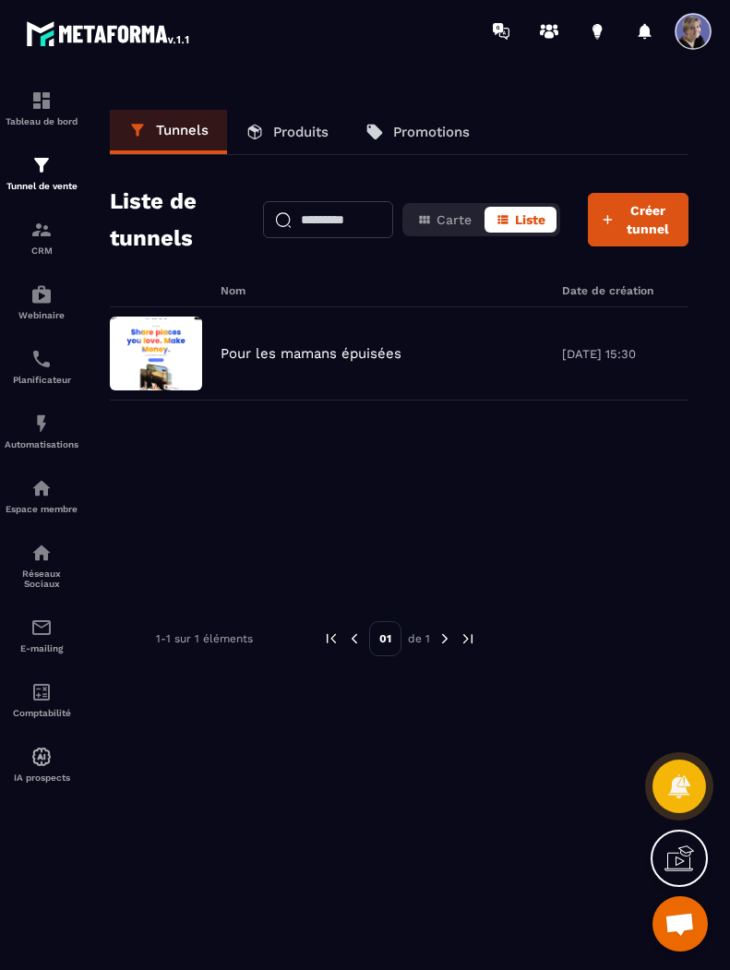
scroll to position [4583, 0]
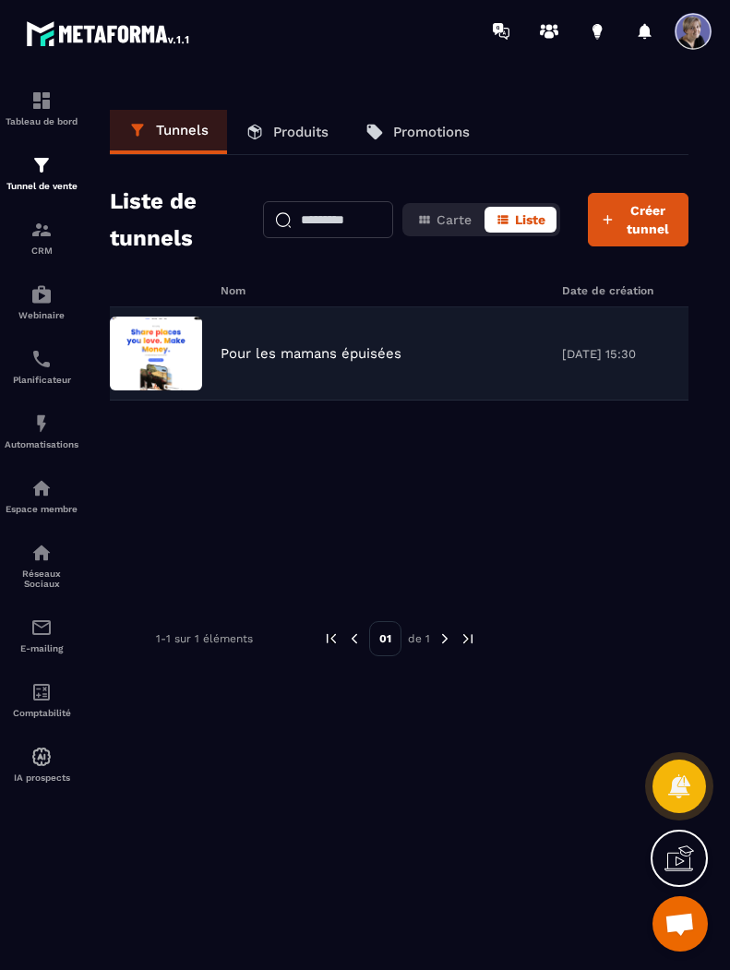
click at [238, 354] on p "Pour les mamans épuisées" at bounding box center [310, 353] width 181 height 17
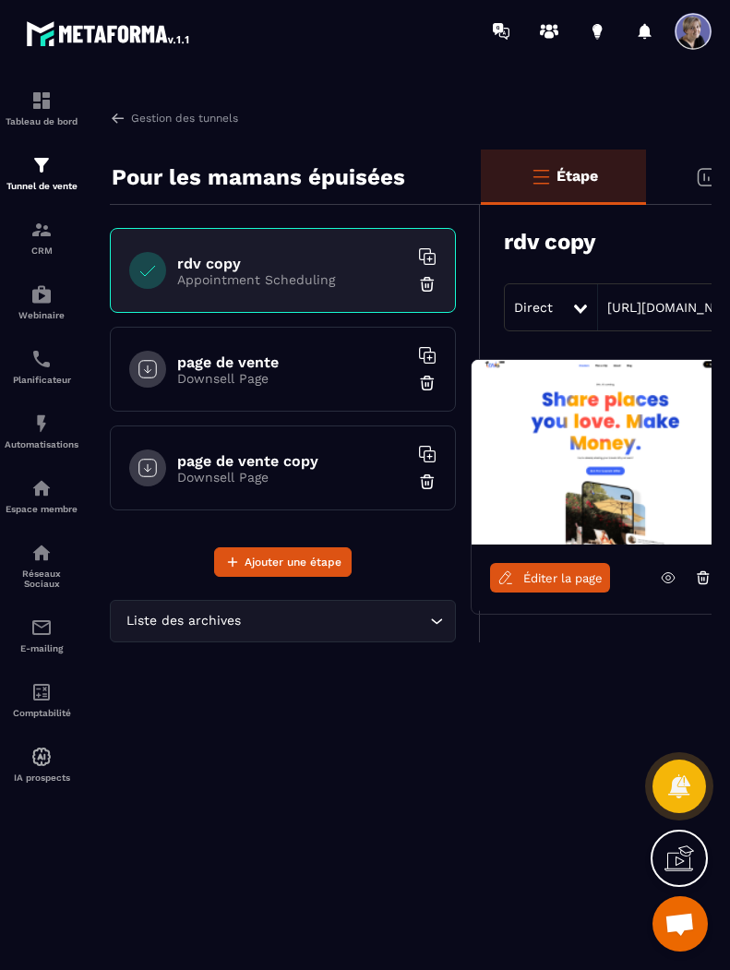
click at [229, 369] on h6 "page de vente" at bounding box center [292, 362] width 231 height 18
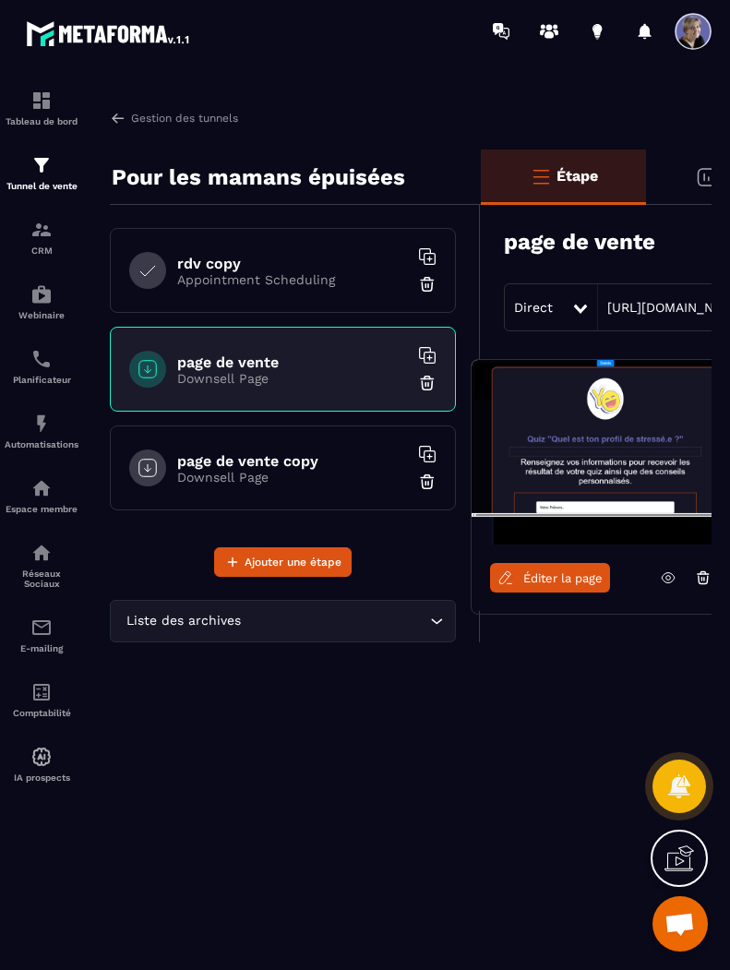
click at [591, 422] on img at bounding box center [605, 452] width 268 height 185
click at [604, 402] on img at bounding box center [605, 452] width 268 height 185
click at [584, 430] on img at bounding box center [605, 452] width 268 height 185
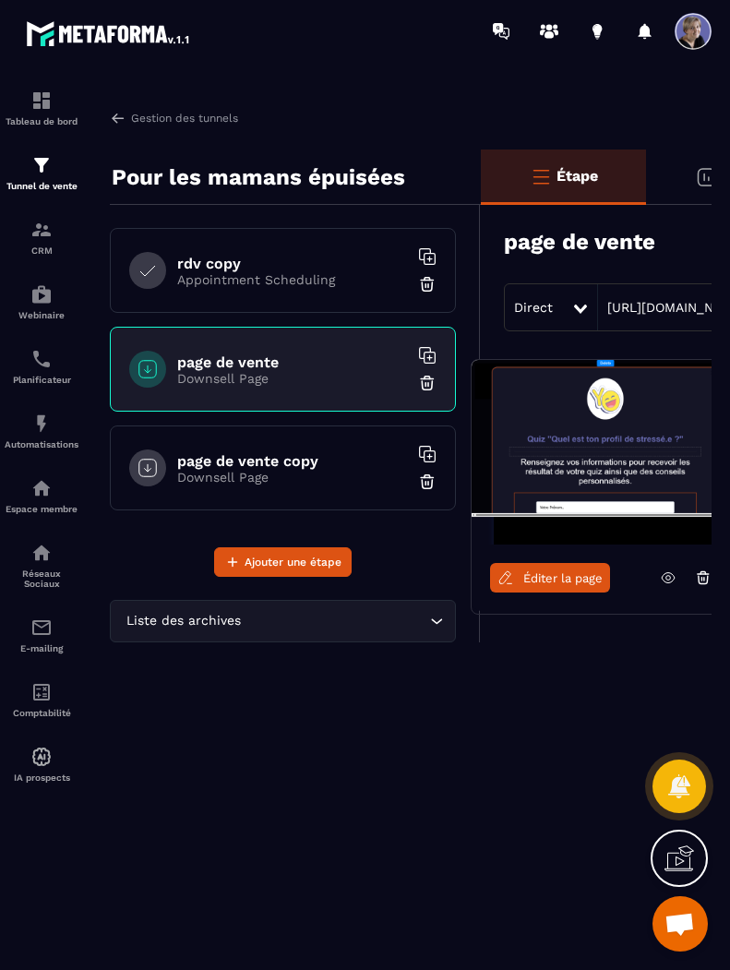
click at [558, 572] on span "Éditer la page" at bounding box center [562, 578] width 79 height 14
click at [390, 371] on p "Downsell Page" at bounding box center [292, 378] width 231 height 15
click at [338, 480] on p "Downsell Page" at bounding box center [292, 477] width 231 height 15
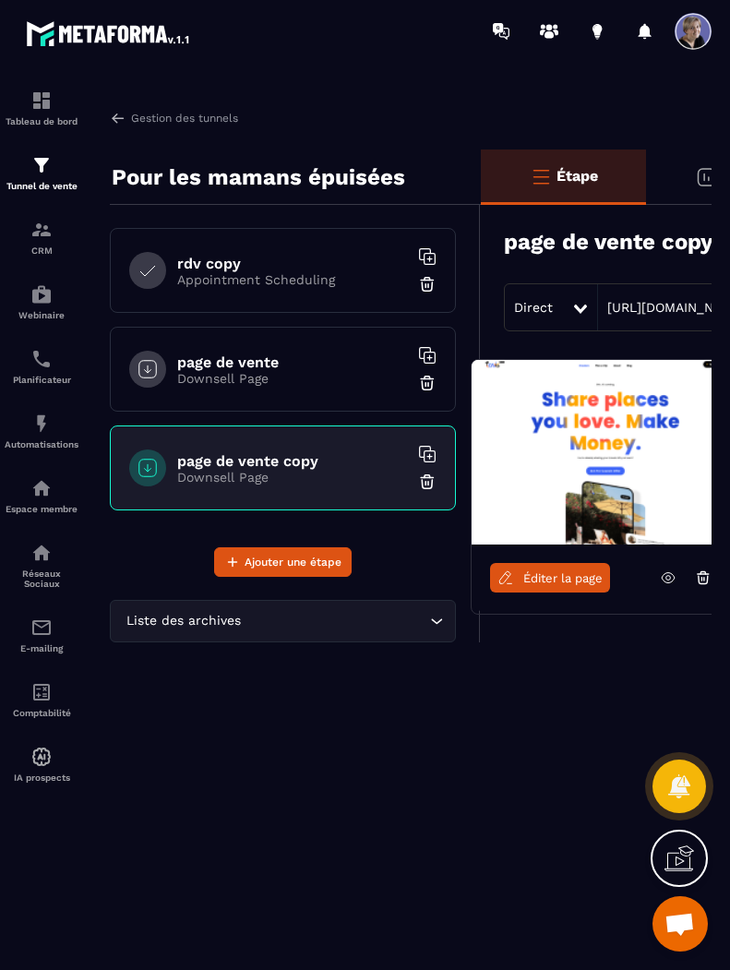
click at [542, 572] on span "Éditer la page" at bounding box center [562, 578] width 79 height 14
